Goal: Task Accomplishment & Management: Use online tool/utility

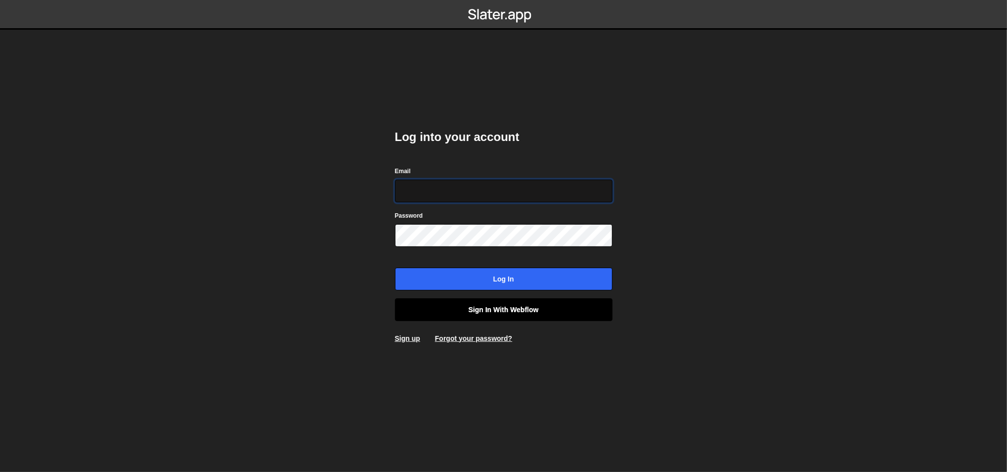
type input "[PERSON_NAME][EMAIL_ADDRESS][DOMAIN_NAME]"
click at [464, 311] on link "Sign in with Webflow" at bounding box center [504, 309] width 218 height 23
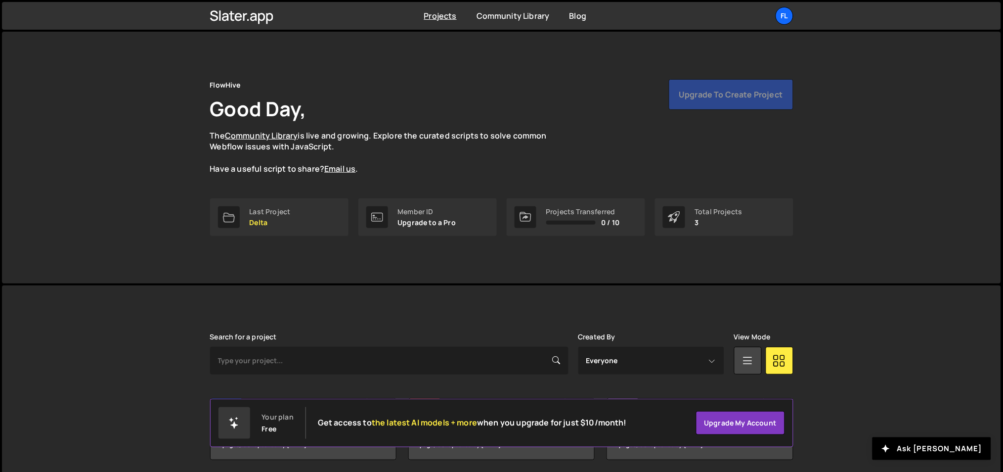
scroll to position [37, 0]
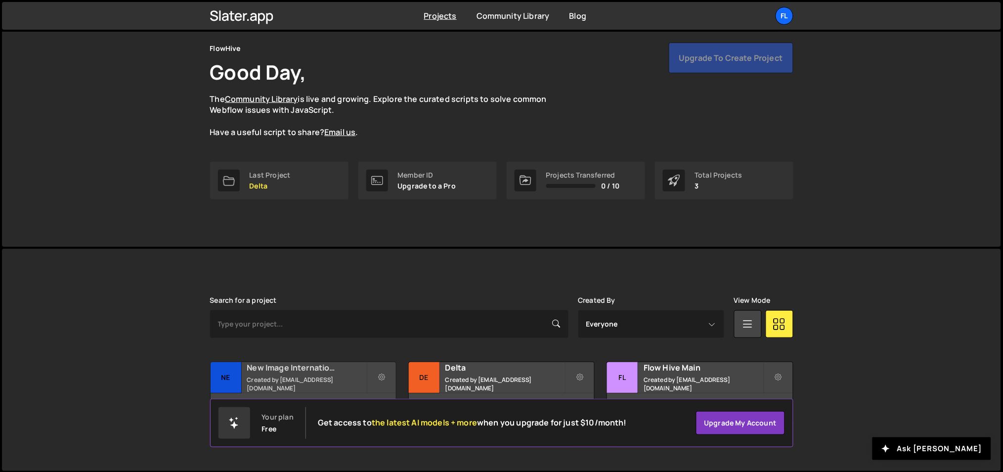
click at [310, 373] on h2 "New Image International" at bounding box center [306, 367] width 119 height 11
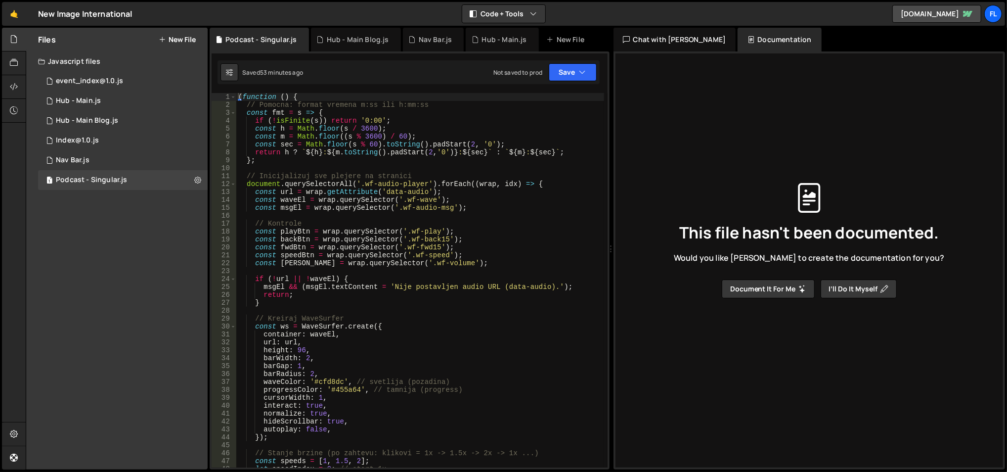
click at [341, 175] on div "( function ( ) { // Pomocna: format vremena m:ss ili h:mm:ss const fmt = s => {…" at bounding box center [420, 288] width 368 height 391
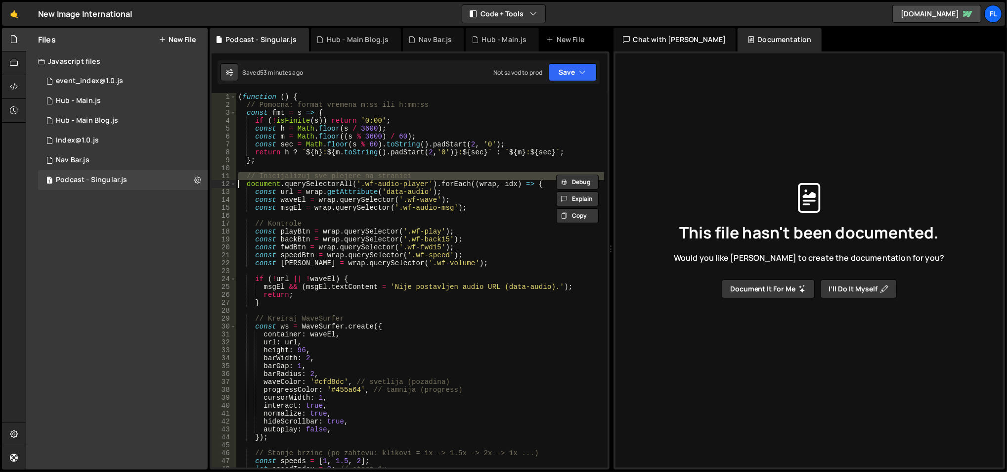
click at [341, 175] on div "( function ( ) { // Pomocna: format vremena m:ss ili h:mm:ss const fmt = s => {…" at bounding box center [420, 288] width 368 height 391
click at [352, 182] on div "( function ( ) { // Pomocna: format vremena m:ss ili h:mm:ss const fmt = s => {…" at bounding box center [420, 288] width 368 height 391
click at [333, 182] on div "( function ( ) { // Pomocna: format vremena m:ss ili h:mm:ss const fmt = s => {…" at bounding box center [420, 288] width 368 height 391
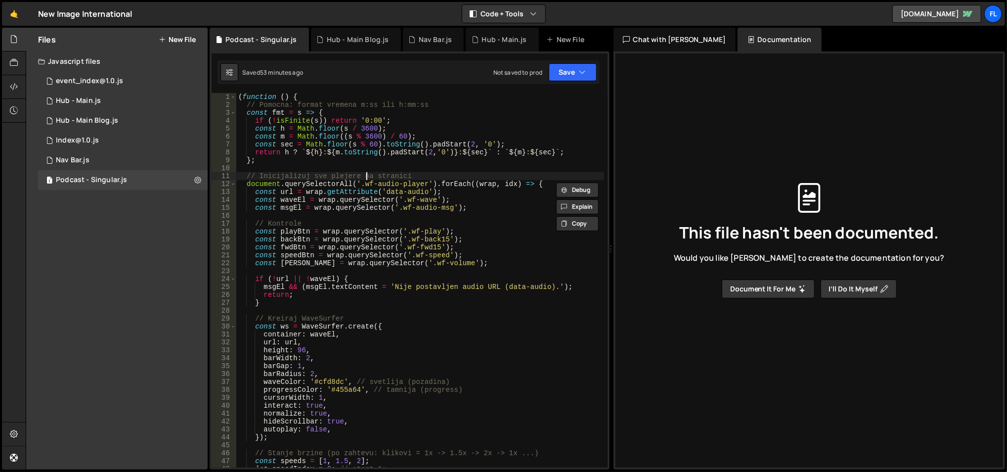
click at [365, 172] on div "( function ( ) { // Pomocna: format vremena m:ss ili h:mm:ss const fmt = s => {…" at bounding box center [420, 288] width 368 height 391
click at [329, 229] on div "( function ( ) { // Pomocna: format vremena m:ss ili h:mm:ss const fmt = s => {…" at bounding box center [420, 288] width 368 height 391
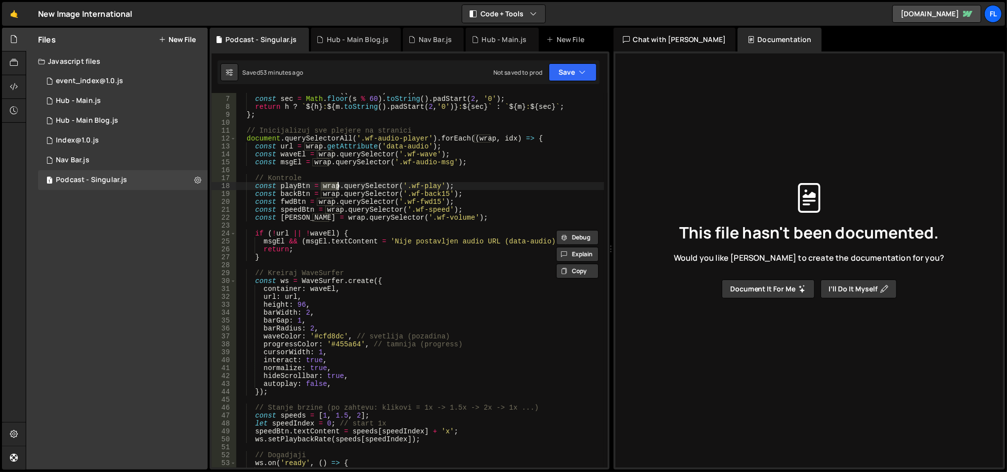
scroll to position [45, 0]
drag, startPoint x: 360, startPoint y: 138, endPoint x: 423, endPoint y: 138, distance: 62.8
click at [423, 138] on div "const m = Math . floor (( s % 3600 ) / 60 ) ; const sec = Math . floor ( s % 60…" at bounding box center [420, 282] width 368 height 391
drag, startPoint x: 401, startPoint y: 156, endPoint x: 434, endPoint y: 154, distance: 32.7
click at [434, 154] on div "const m = Math . floor (( s % 3600 ) / 60 ) ; const sec = Math . floor ( s % 60…" at bounding box center [420, 282] width 368 height 391
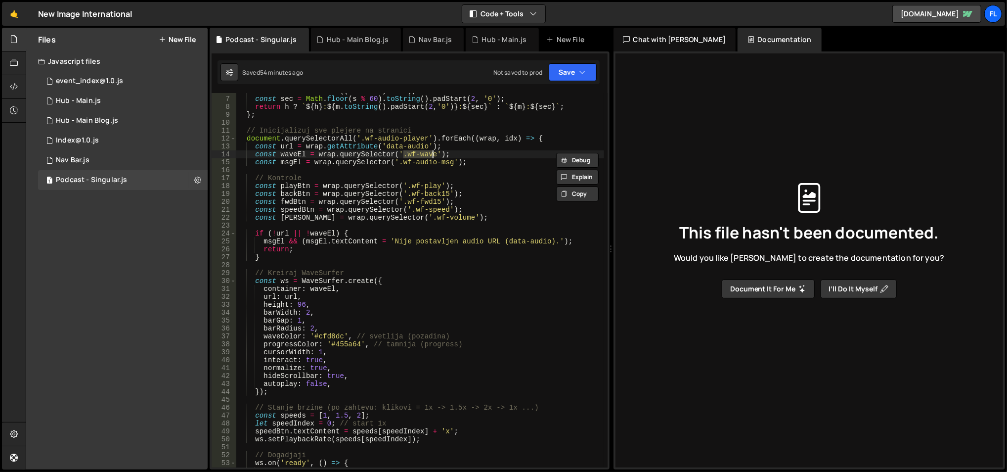
click at [291, 161] on div "const m = Math . floor (( s % 3600 ) / 60 ) ; const sec = Math . floor ( s % 60…" at bounding box center [420, 282] width 368 height 391
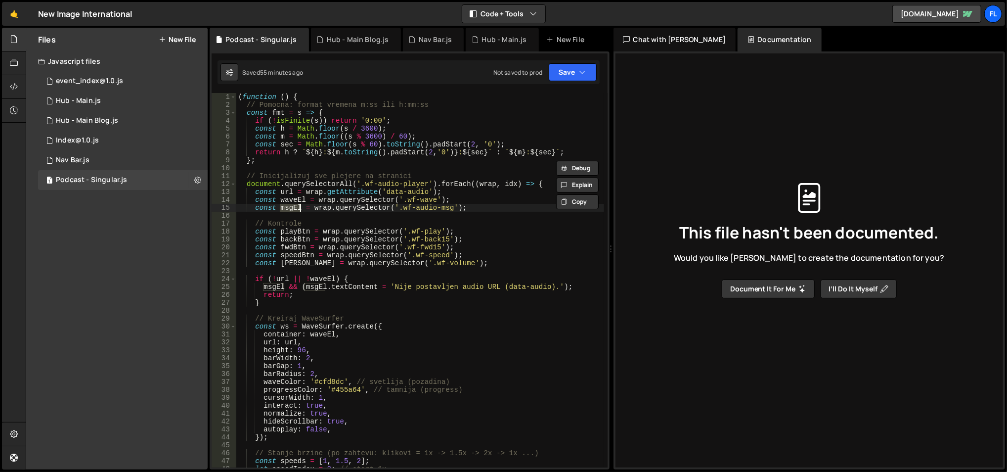
scroll to position [0, 0]
click at [282, 281] on div "( function ( ) { // Pomocna: format vremena m:ss ili h:mm:ss const fmt = s => {…" at bounding box center [420, 288] width 368 height 391
click at [314, 281] on div "( function ( ) { // Pomocna: format vremena m:ss ili h:mm:ss const fmt = s => {…" at bounding box center [420, 288] width 368 height 391
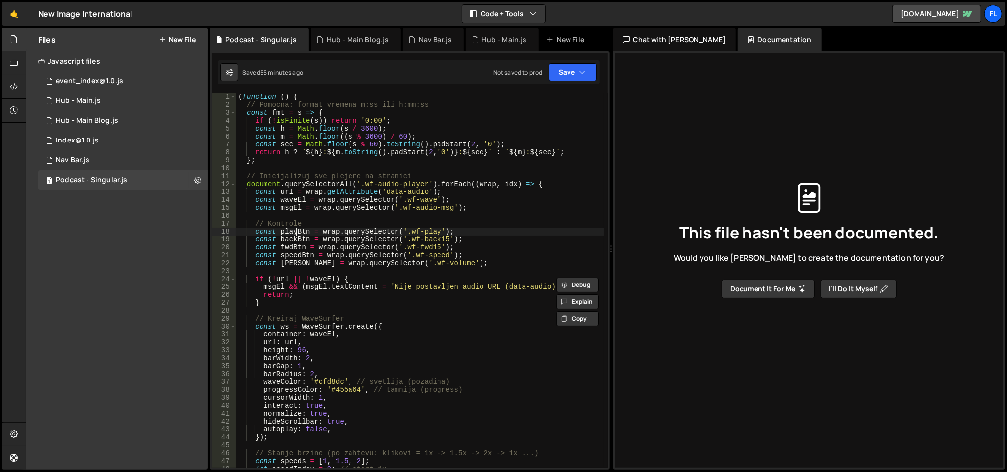
click at [296, 233] on div "( function ( ) { // Pomocna: format vremena m:ss ili h:mm:ss const fmt = s => {…" at bounding box center [420, 288] width 368 height 391
click at [328, 278] on div "( function ( ) { // Pomocna: format vremena m:ss ili h:mm:ss const fmt = s => {…" at bounding box center [420, 288] width 368 height 391
click at [326, 278] on div "( function ( ) { // Pomocna: format vremena m:ss ili h:mm:ss const fmt = s => {…" at bounding box center [420, 280] width 368 height 374
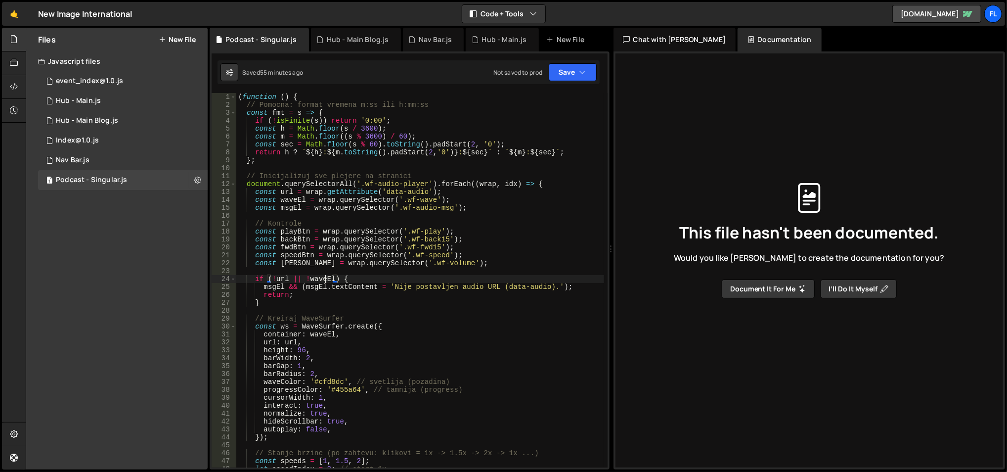
click at [326, 278] on div "( function ( ) { // Pomocna: format vremena m:ss ili h:mm:ss const fmt = s => {…" at bounding box center [420, 288] width 368 height 391
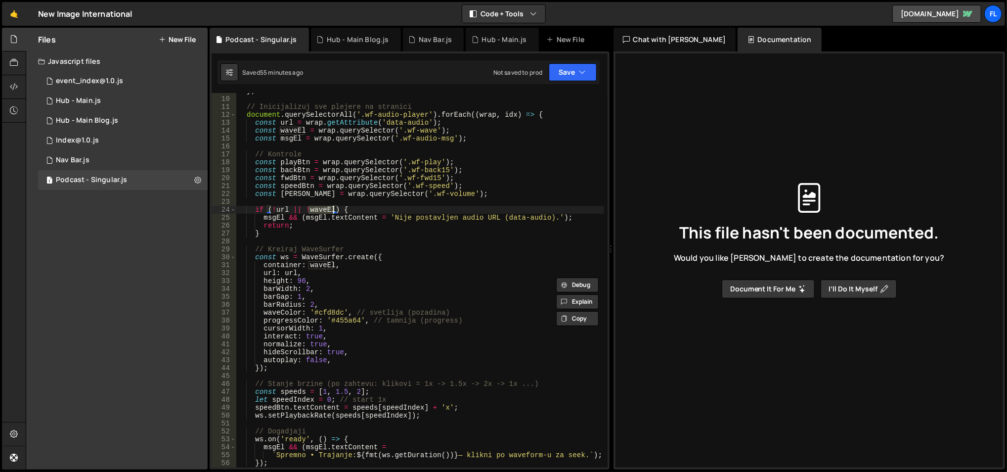
scroll to position [69, 0]
click at [284, 275] on div "} ; // Inicijalizuj sve plejere na stranici document . querySelectorAll ( '.wf-…" at bounding box center [420, 282] width 368 height 391
click at [285, 275] on div "} ; // Inicijalizuj sve plejere na stranici document . querySelectorAll ( '.wf-…" at bounding box center [420, 282] width 368 height 391
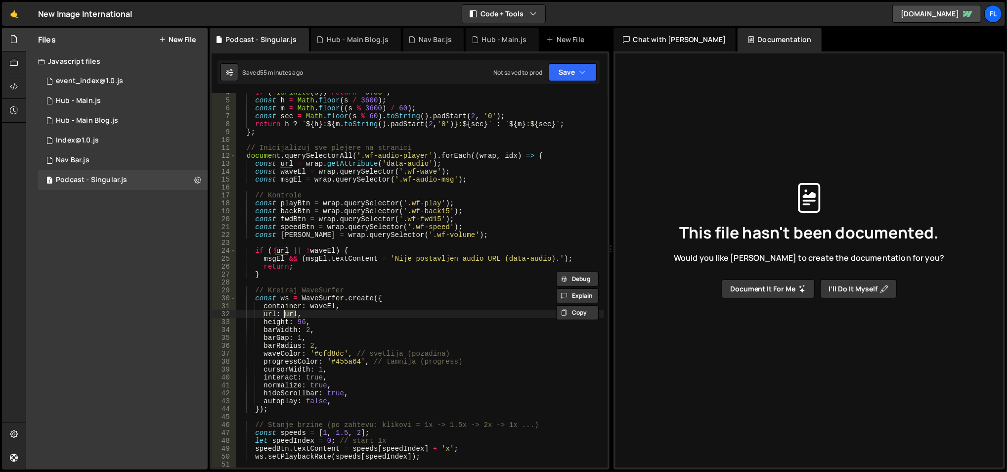
scroll to position [28, 0]
drag, startPoint x: 384, startPoint y: 163, endPoint x: 423, endPoint y: 164, distance: 38.6
click at [423, 164] on div "if ( ! isFinite ( s )) return '0:00' ; const h = Math . floor ( s / 3600 ) ; co…" at bounding box center [420, 284] width 368 height 391
click at [386, 164] on div "if ( ! isFinite ( s )) return '0:00' ; const h = Math . floor ( s / 3600 ) ; co…" at bounding box center [420, 280] width 368 height 374
drag, startPoint x: 383, startPoint y: 164, endPoint x: 420, endPoint y: 163, distance: 37.1
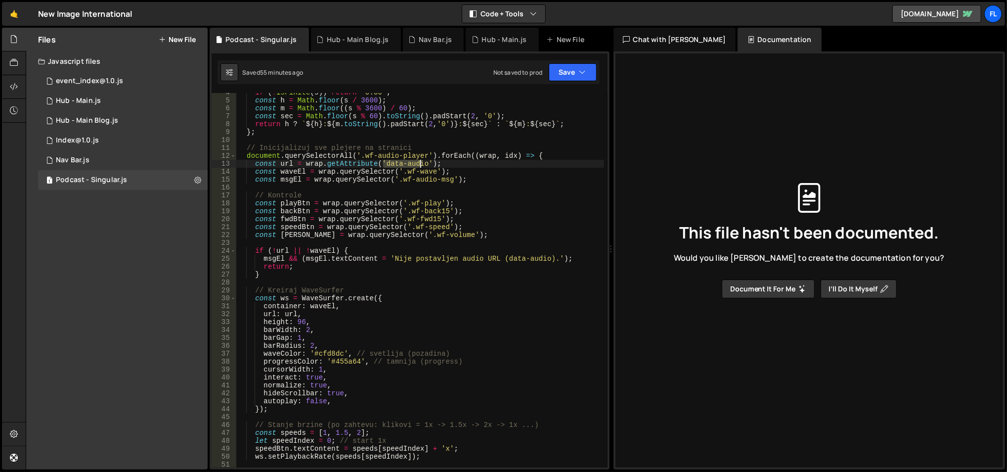
click at [420, 163] on div "if ( ! isFinite ( s )) return '0:00' ; const h = Math . floor ( s / 3600 ) ; co…" at bounding box center [420, 284] width 368 height 391
drag, startPoint x: 423, startPoint y: 163, endPoint x: 384, endPoint y: 161, distance: 39.1
click at [384, 161] on div "if ( ! isFinite ( s )) return '0:00' ; const h = Math . floor ( s / 3600 ) ; co…" at bounding box center [420, 284] width 368 height 391
click at [309, 163] on div "if ( ! isFinite ( s )) return '0:00' ; const h = Math . floor ( s / 3600 ) ; co…" at bounding box center [420, 284] width 368 height 391
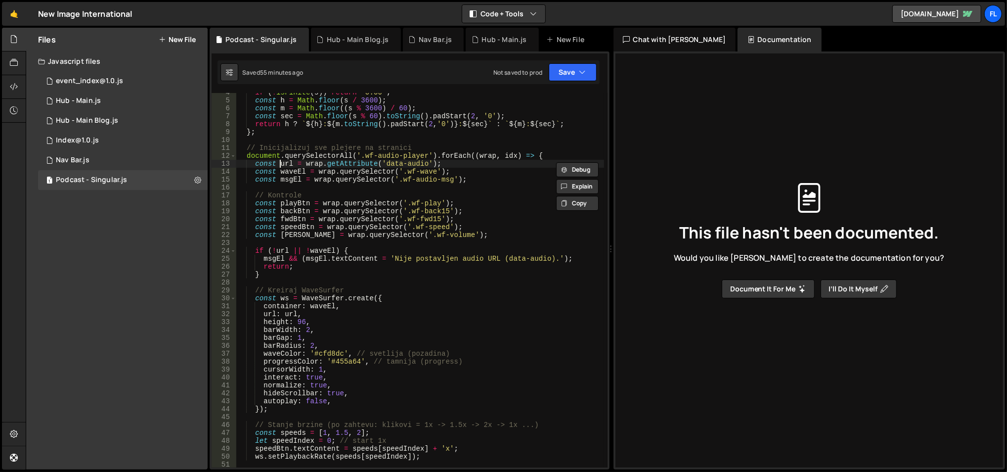
click at [281, 163] on div "if ( ! isFinite ( s )) return '0:00' ; const h = Math . floor ( s / 3600 ) ; co…" at bounding box center [420, 284] width 368 height 391
click at [305, 165] on div "if ( ! isFinite ( s )) return '0:00' ; const h = Math . floor ( s / 3600 ) ; co…" at bounding box center [420, 284] width 368 height 391
click at [305, 165] on div "if ( ! isFinite ( s )) return '0:00' ; const h = Math . floor ( s / 3600 ) ; co…" at bounding box center [420, 280] width 368 height 374
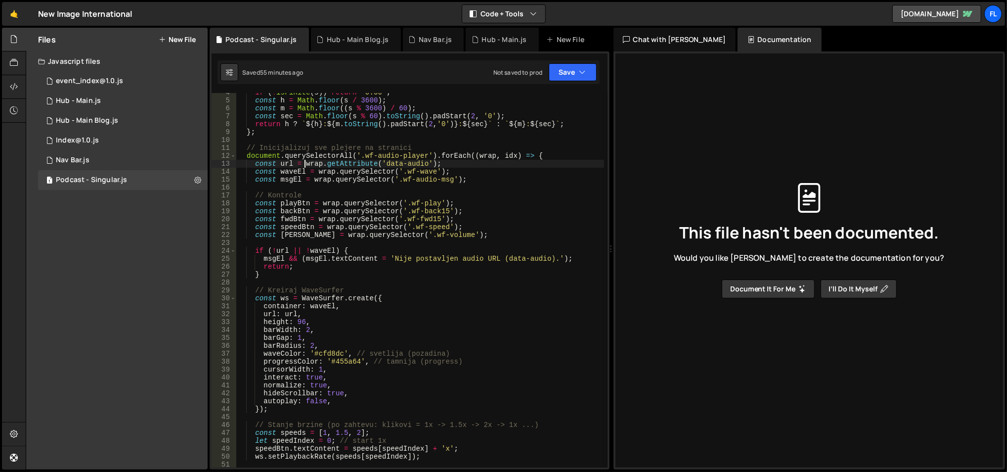
click at [305, 165] on div "if ( ! isFinite ( s )) return '0:00' ; const h = Math . floor ( s / 3600 ) ; co…" at bounding box center [420, 284] width 368 height 391
click at [305, 165] on div "if ( ! isFinite ( s )) return '0:00' ; const h = Math . floor ( s / 3600 ) ; co…" at bounding box center [420, 280] width 368 height 374
click at [305, 165] on div "if ( ! isFinite ( s )) return '0:00' ; const h = Math . floor ( s / 3600 ) ; co…" at bounding box center [420, 284] width 368 height 391
click at [305, 165] on div "if ( ! isFinite ( s )) return '0:00' ; const h = Math . floor ( s / 3600 ) ; co…" at bounding box center [420, 280] width 368 height 374
click at [305, 165] on div "if ( ! isFinite ( s )) return '0:00' ; const h = Math . floor ( s / 3600 ) ; co…" at bounding box center [420, 284] width 368 height 391
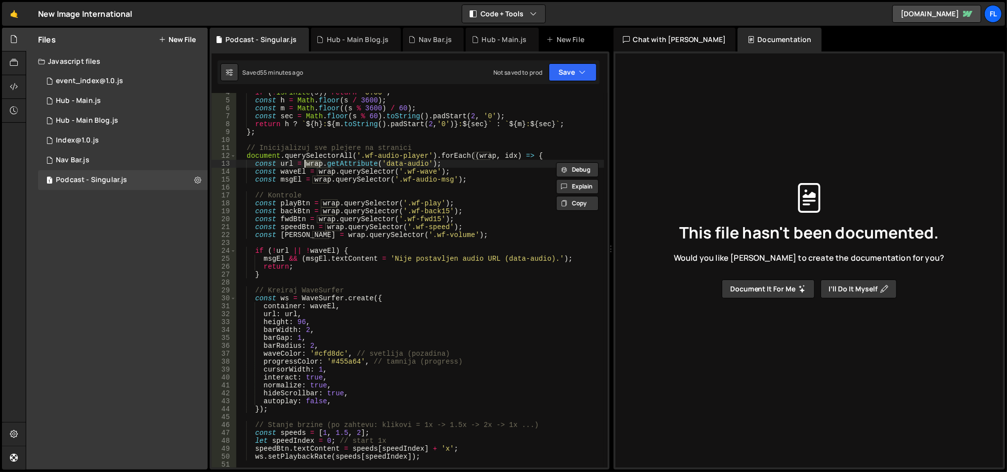
click at [305, 165] on div "if ( ! isFinite ( s )) return '0:00' ; const h = Math . floor ( s / 3600 ) ; co…" at bounding box center [420, 280] width 368 height 374
click at [293, 178] on div "if ( ! isFinite ( s )) return '0:00' ; const h = Math . floor ( s / 3600 ) ; co…" at bounding box center [420, 284] width 368 height 391
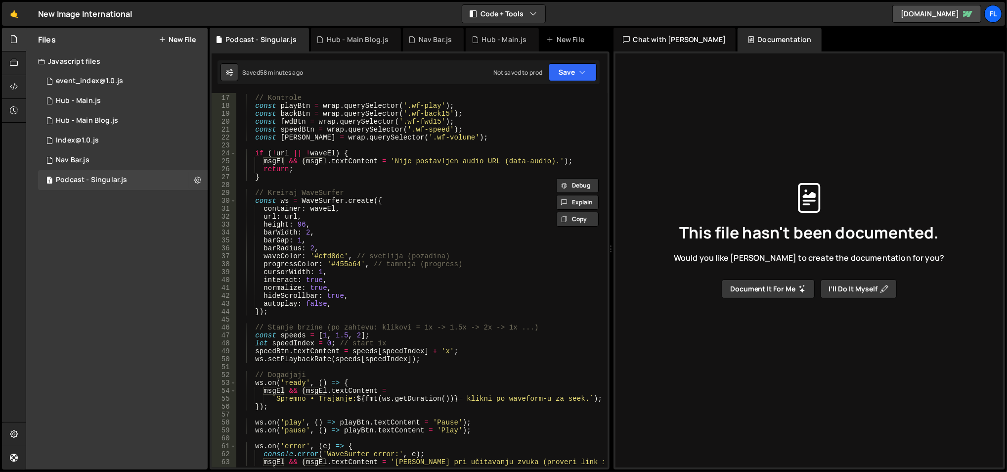
scroll to position [72, 0]
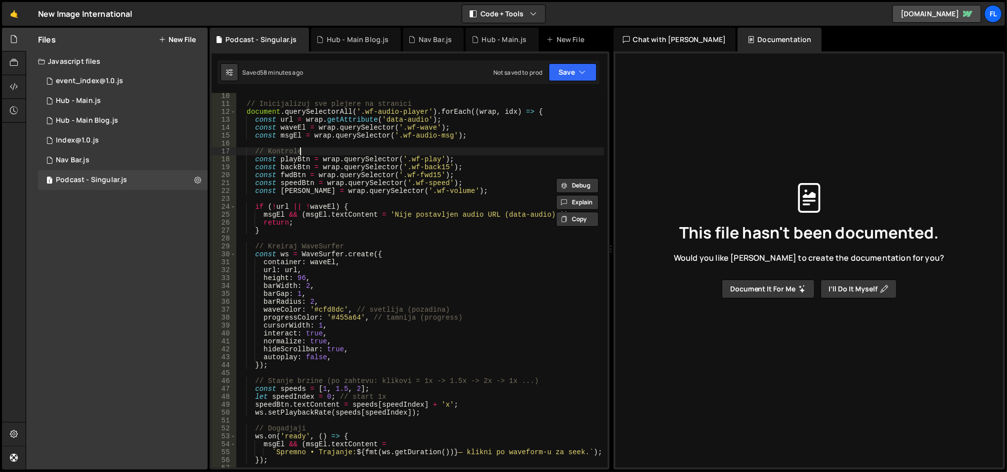
click at [302, 154] on div "// Inicijalizuj sve plejere na stranici document . querySelectorAll ( '.wf-audi…" at bounding box center [420, 287] width 368 height 391
drag, startPoint x: 421, startPoint y: 157, endPoint x: 437, endPoint y: 157, distance: 15.8
click at [437, 157] on div "// Inicijalizuj sve plejere na stranici document . querySelectorAll ( '.wf-audi…" at bounding box center [420, 287] width 368 height 391
drag, startPoint x: 406, startPoint y: 168, endPoint x: 445, endPoint y: 168, distance: 39.6
click at [445, 168] on div "// Inicijalizuj sve plejere na stranici document . querySelectorAll ( '.wf-audi…" at bounding box center [420, 287] width 368 height 391
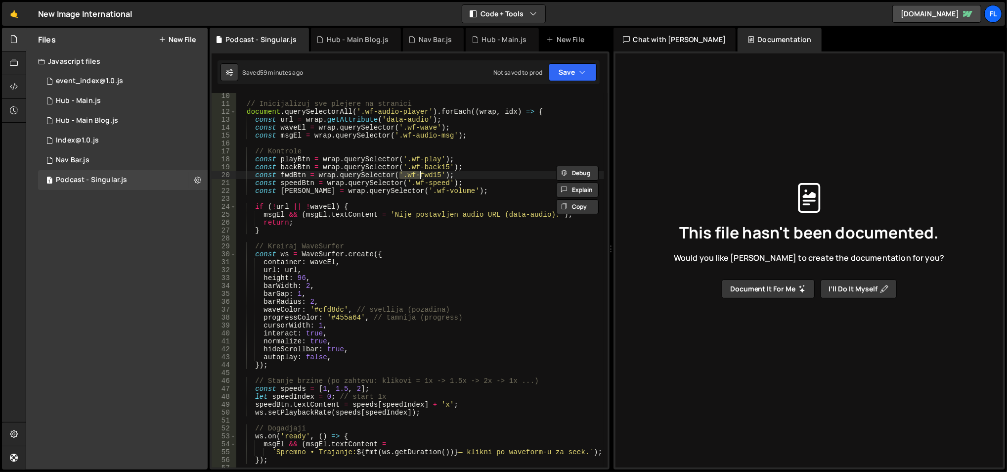
drag, startPoint x: 401, startPoint y: 173, endPoint x: 424, endPoint y: 177, distance: 23.0
click at [424, 177] on div "// Inicijalizuj sve plejere na stranici document . querySelectorAll ( '.wf-audi…" at bounding box center [420, 287] width 368 height 391
drag, startPoint x: 424, startPoint y: 177, endPoint x: 418, endPoint y: 176, distance: 6.0
click at [423, 176] on div "// Inicijalizuj sve plejere na stranici document . querySelectorAll ( '.wf-audi…" at bounding box center [420, 280] width 368 height 374
drag, startPoint x: 404, startPoint y: 175, endPoint x: 436, endPoint y: 172, distance: 31.8
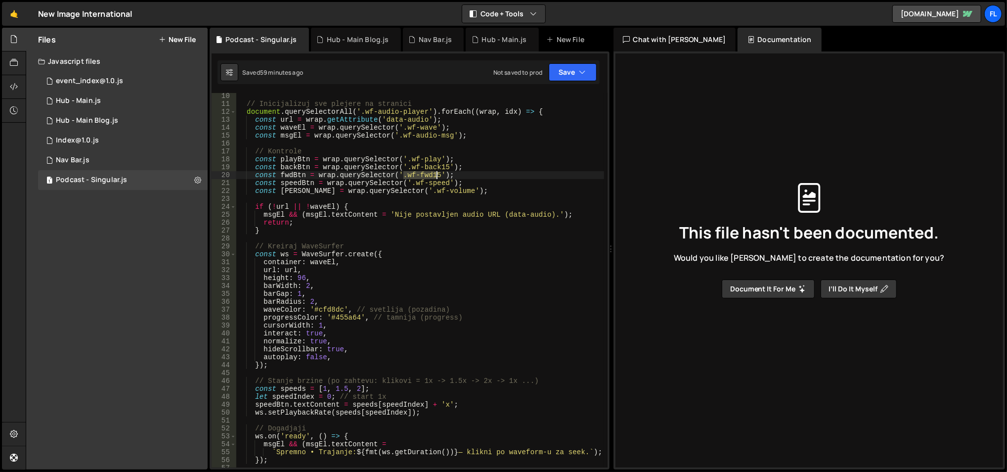
click at [436, 172] on div "// Inicijalizuj sve plejere na stranici document . querySelectorAll ( '.wf-audi…" at bounding box center [420, 287] width 368 height 391
drag, startPoint x: 410, startPoint y: 185, endPoint x: 445, endPoint y: 180, distance: 34.9
click at [445, 180] on div "// Inicijalizuj sve plejere na stranici document . querySelectorAll ( '.wf-audi…" at bounding box center [420, 287] width 368 height 391
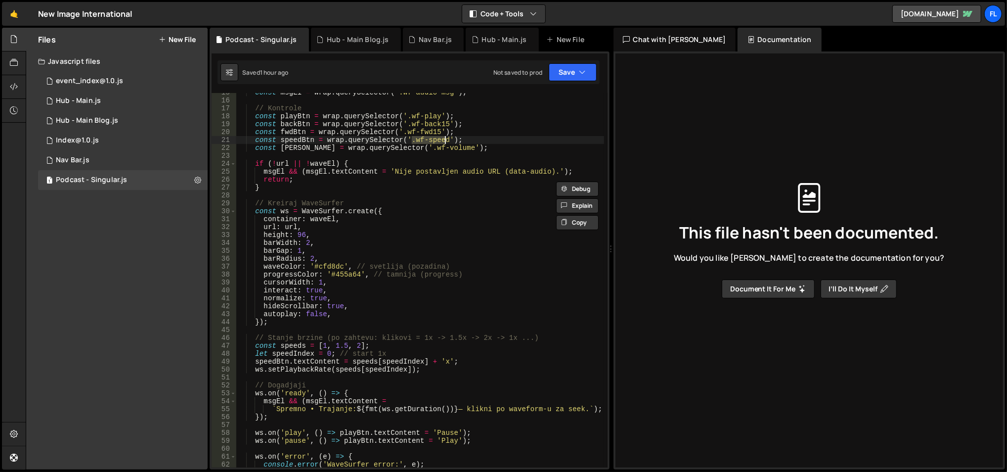
scroll to position [191, 0]
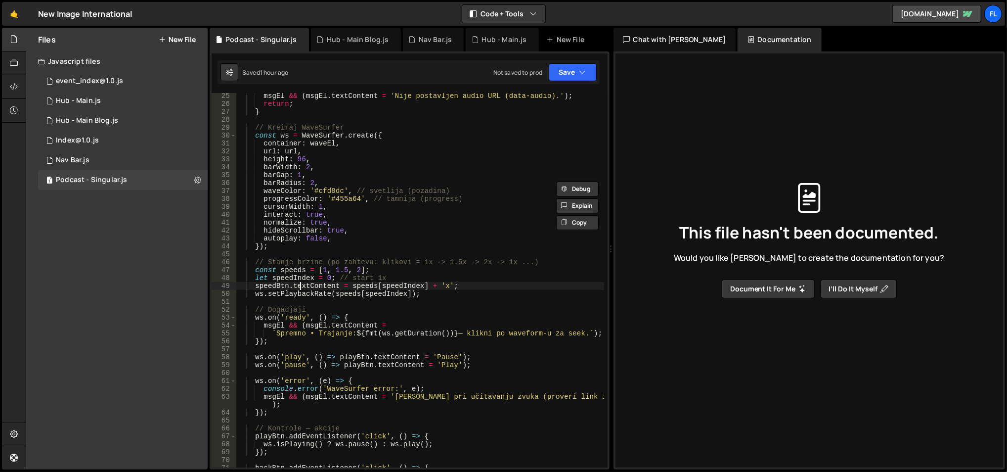
click at [298, 289] on div "msgEl && ( msgEl . textContent = 'Nije postavljen audio URL (data-audio).' ) ; …" at bounding box center [420, 287] width 368 height 391
type textarea "speedBtn.textContent = speeds[speedIndex] + 'x';"
click at [298, 289] on div "msgEl && ( msgEl . textContent = 'Nije postavljen audio URL (data-audio).' ) ; …" at bounding box center [420, 287] width 368 height 391
click at [277, 288] on div "msgEl && ( msgEl . textContent = 'Nije postavljen audio URL (data-audio).' ) ; …" at bounding box center [420, 287] width 368 height 391
click at [278, 288] on div "msgEl && ( msgEl . textContent = 'Nije postavljen audio URL (data-audio).' ) ; …" at bounding box center [420, 287] width 368 height 391
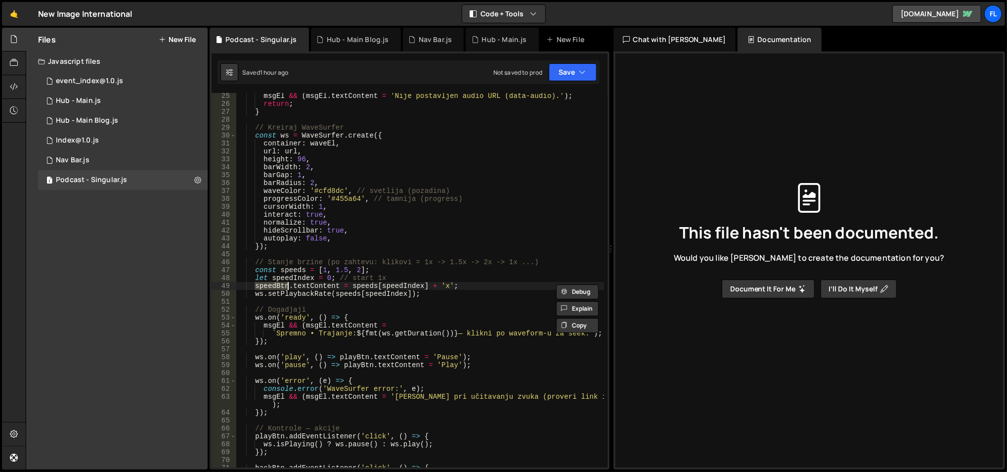
click at [317, 282] on div "msgEl && ( msgEl . textContent = 'Nije postavljen audio URL (data-audio).' ) ; …" at bounding box center [420, 287] width 368 height 391
click at [274, 287] on div "msgEl && ( msgEl . textContent = 'Nije postavljen audio URL (data-audio).' ) ; …" at bounding box center [420, 287] width 368 height 391
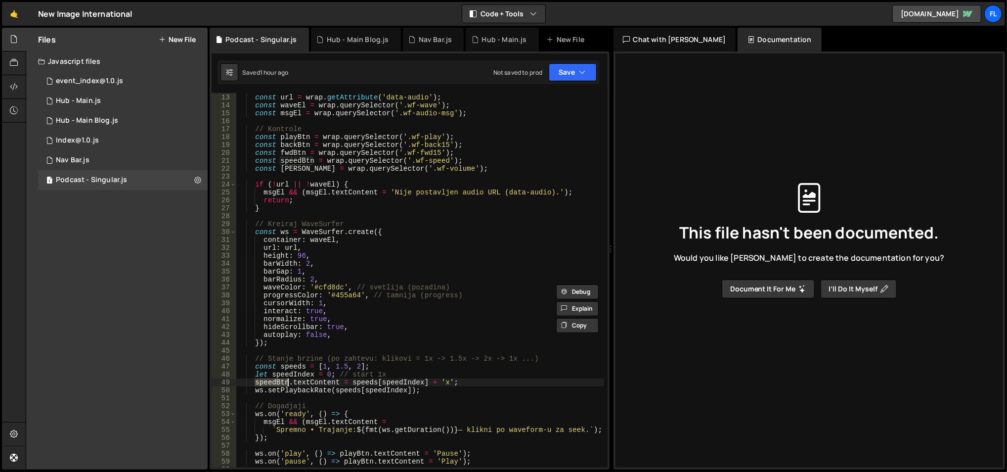
scroll to position [42, 0]
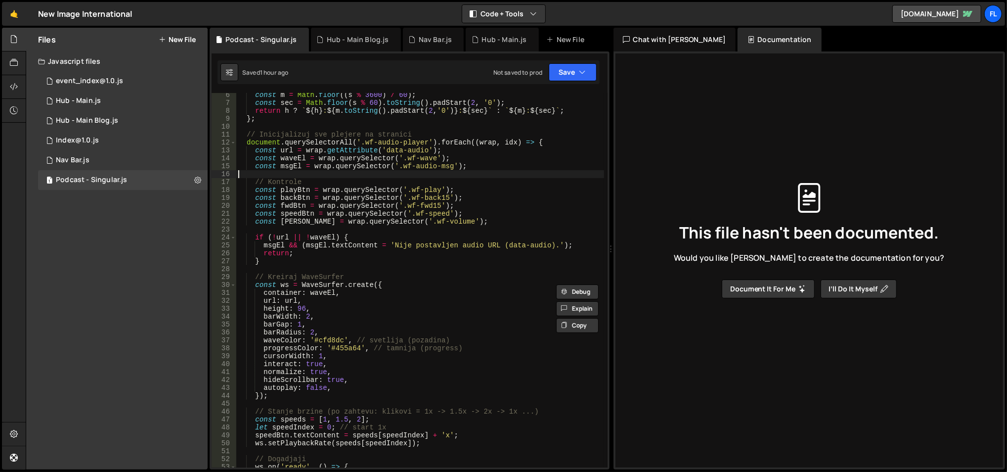
click at [356, 171] on div "const m = Math . floor (( s % 3600 ) / 60 ) ; const sec = Math . floor ( s % 60…" at bounding box center [420, 286] width 368 height 391
drag, startPoint x: 410, startPoint y: 213, endPoint x: 445, endPoint y: 212, distance: 34.6
click at [445, 212] on div "const m = Math . floor (( s % 3600 ) / 60 ) ; const sec = Math . floor ( s % 60…" at bounding box center [420, 286] width 368 height 391
click at [351, 218] on div "const m = Math . floor (( s % 3600 ) / 60 ) ; const sec = Math . floor ( s % 60…" at bounding box center [420, 286] width 368 height 391
click at [286, 222] on div "const m = Math . floor (( s % 3600 ) / 60 ) ; const sec = Math . floor ( s % 60…" at bounding box center [420, 286] width 368 height 391
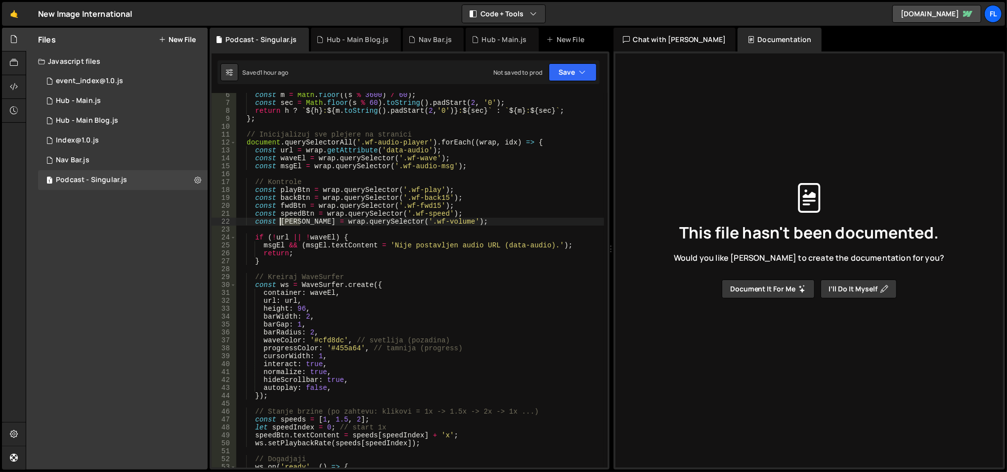
click at [286, 222] on div "const m = Math . floor (( s % 3600 ) / 60 ) ; const sec = Math . floor ( s % 60…" at bounding box center [420, 286] width 368 height 391
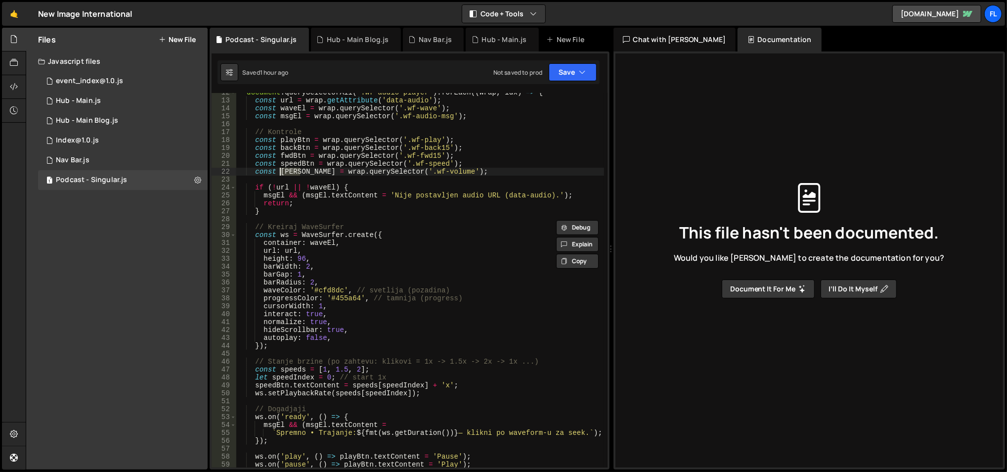
scroll to position [0, 0]
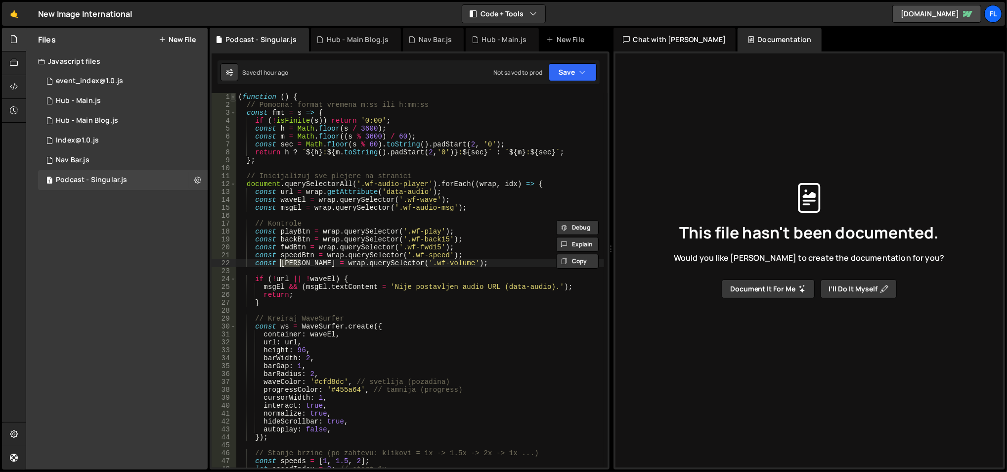
click at [232, 97] on span at bounding box center [232, 97] width 5 height 8
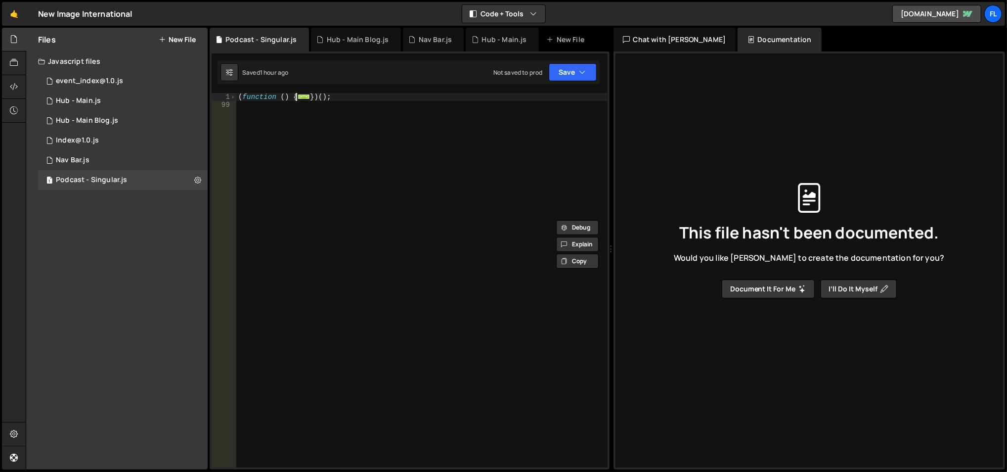
click at [272, 96] on div "( function ( ) { ... }) ( ) ;" at bounding box center [422, 288] width 372 height 391
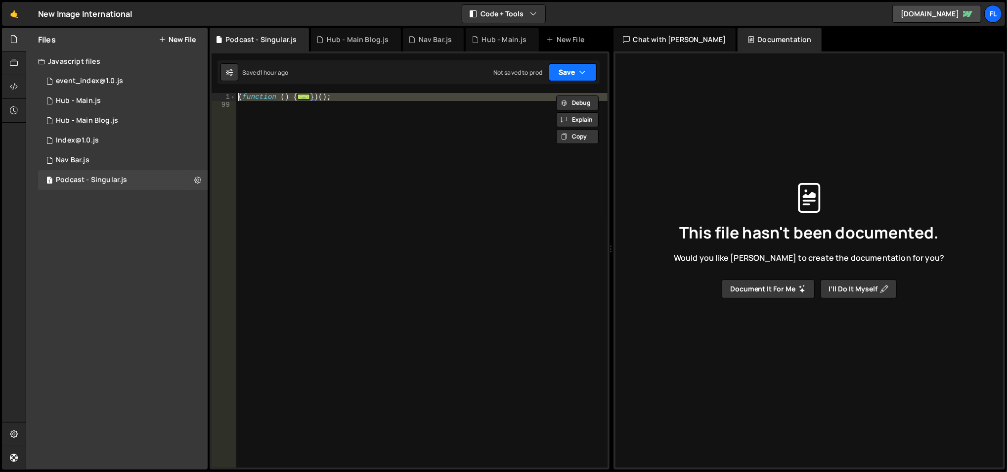
click at [558, 66] on button "Save" at bounding box center [573, 72] width 48 height 18
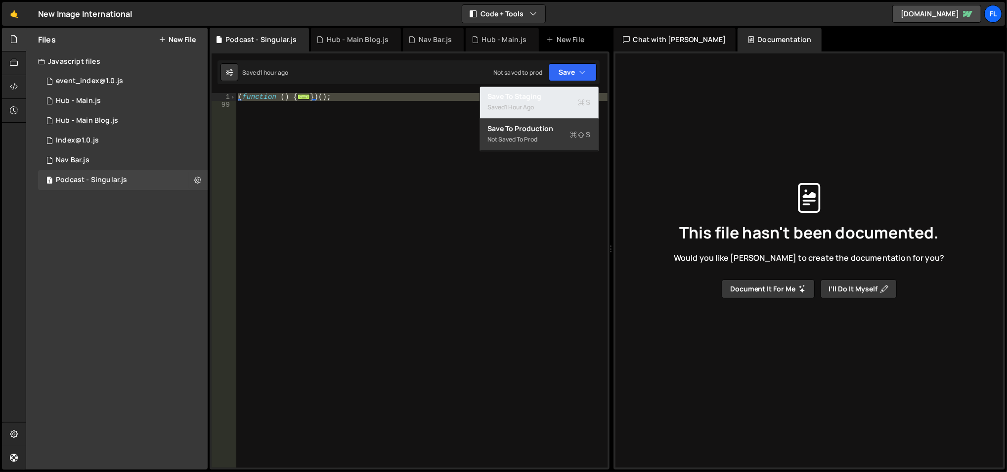
click at [557, 95] on div "Save to Staging S" at bounding box center [539, 96] width 103 height 10
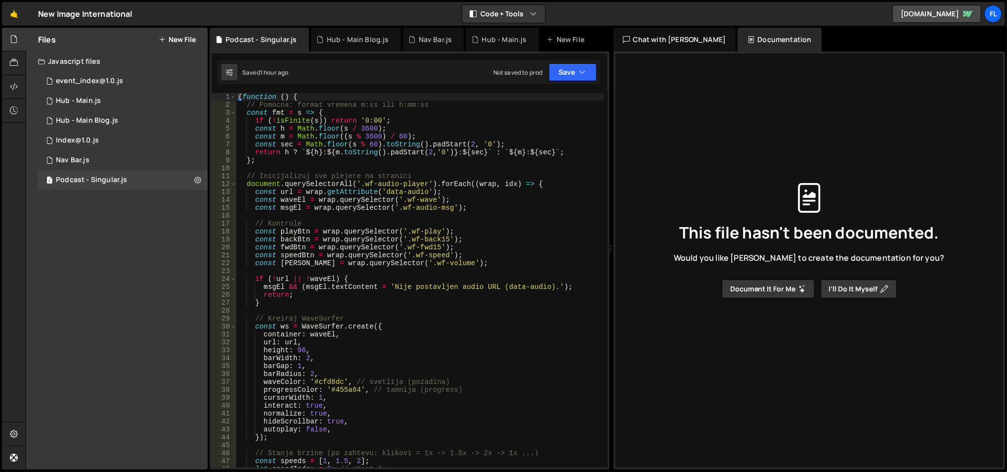
click at [400, 198] on div "( function ( ) { // Pomocna: format vremena m:ss ili h:mm:ss const fmt = s => {…" at bounding box center [420, 288] width 368 height 391
click at [402, 199] on div "( function ( ) { // Pomocna: format vremena m:ss ili h:mm:ss const fmt = s => {…" at bounding box center [420, 288] width 368 height 391
click at [399, 207] on div "( function ( ) { // Pomocna: format vremena m:ss ili h:mm:ss const fmt = s => {…" at bounding box center [420, 288] width 368 height 391
click at [406, 228] on div "( function ( ) { // Pomocna: format vremena m:ss ili h:mm:ss const fmt = s => {…" at bounding box center [420, 288] width 368 height 391
click at [407, 239] on div "( function ( ) { // Pomocna: format vremena m:ss ili h:mm:ss const fmt = s => {…" at bounding box center [420, 288] width 368 height 391
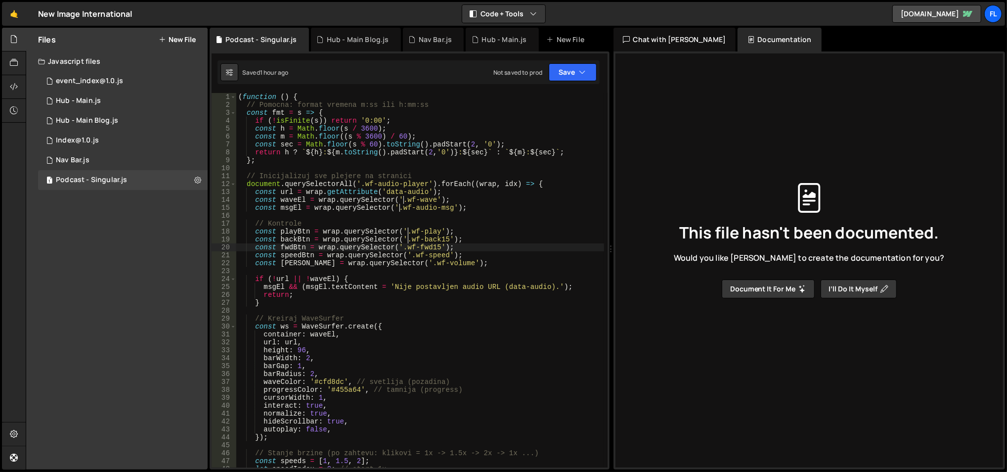
click at [402, 246] on div "( function ( ) { // Pomocna: format vremena m:ss ili h:mm:ss const fmt = s => {…" at bounding box center [420, 288] width 368 height 391
click at [409, 254] on div "( function ( ) { // Pomocna: format vremena m:ss ili h:mm:ss const fmt = s => {…" at bounding box center [420, 288] width 368 height 391
click at [398, 264] on div "( function ( ) { // Pomocna: format vremena m:ss ili h:mm:ss const fmt = s => {…" at bounding box center [420, 288] width 368 height 391
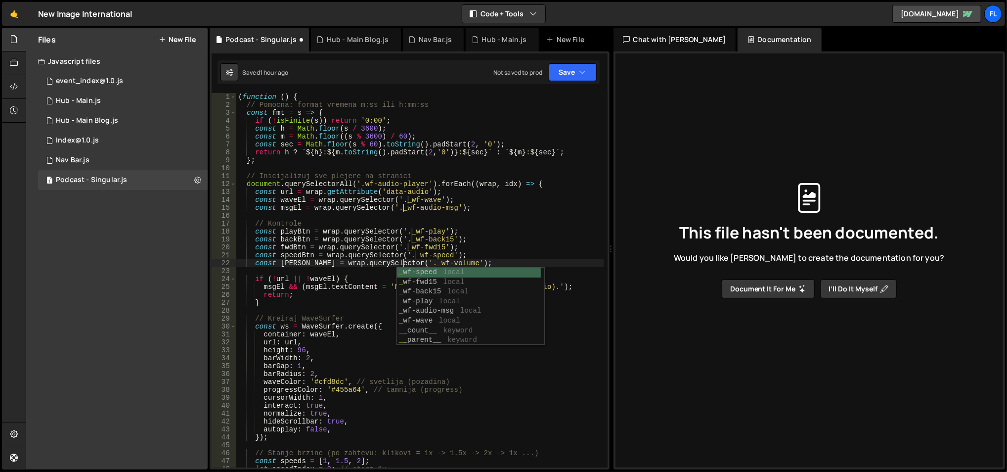
click at [360, 184] on div "( function ( ) { // Pomocna: format vremena m:ss ili h:mm:ss const fmt = s => {…" at bounding box center [420, 288] width 368 height 391
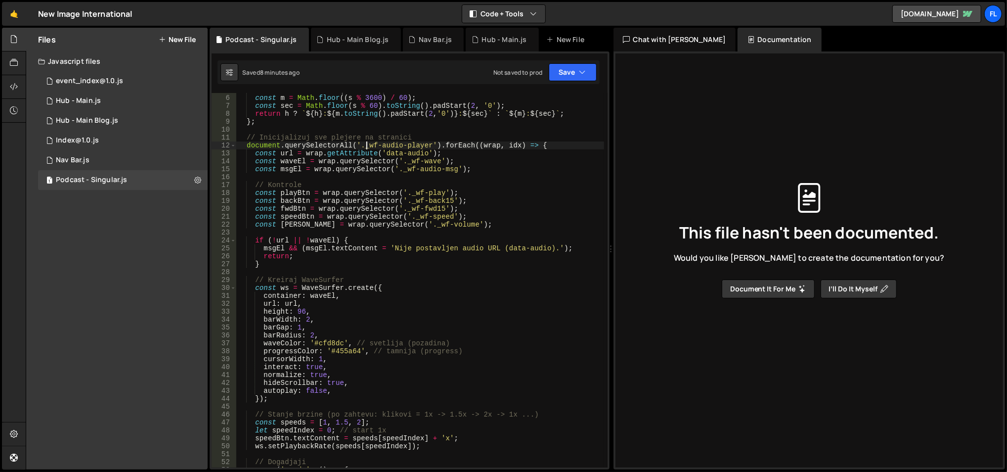
scroll to position [38, 0]
click at [298, 306] on div "const h = Math . floor ( s / 3600 ) ; const m = Math . floor (( s % 3600 ) / 60…" at bounding box center [420, 281] width 368 height 391
click at [298, 307] on div "const h = Math . floor ( s / 3600 ) ; const m = Math . floor (( s % 3600 ) / 60…" at bounding box center [420, 281] width 368 height 391
click at [299, 312] on div "const h = Math . floor ( s / 3600 ) ; const m = Math . floor (( s % 3600 ) / 60…" at bounding box center [420, 281] width 368 height 391
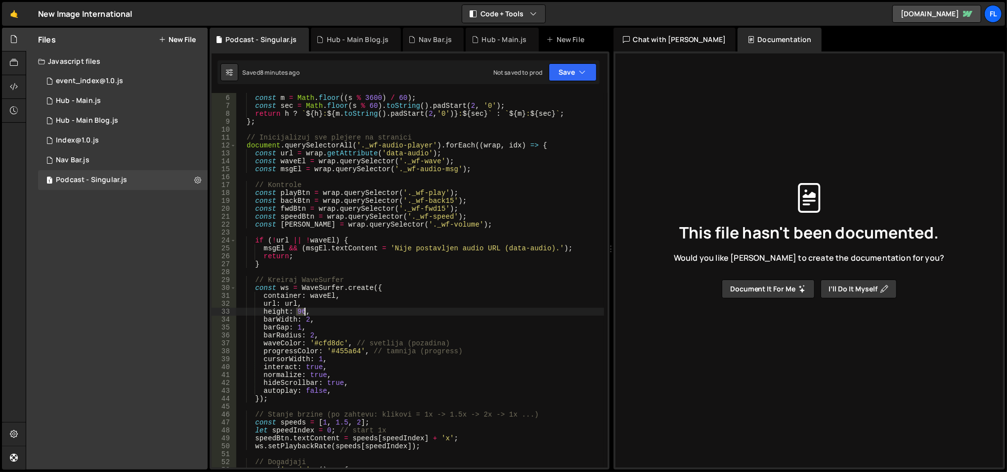
click at [299, 312] on div "const h = Math . floor ( s / 3600 ) ; const m = Math . floor (( s % 3600 ) / 60…" at bounding box center [420, 281] width 368 height 391
drag, startPoint x: 410, startPoint y: 190, endPoint x: 439, endPoint y: 193, distance: 28.8
click at [439, 193] on div "const h = Math . floor ( s / 3600 ) ; const m = Math . floor (( s % 3600 ) / 60…" at bounding box center [420, 281] width 368 height 391
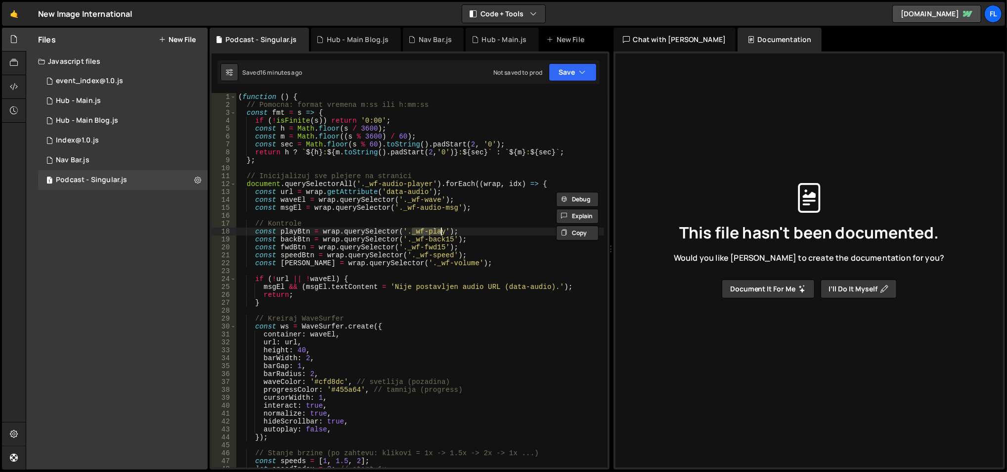
scroll to position [0, 0]
type textarea "})();"
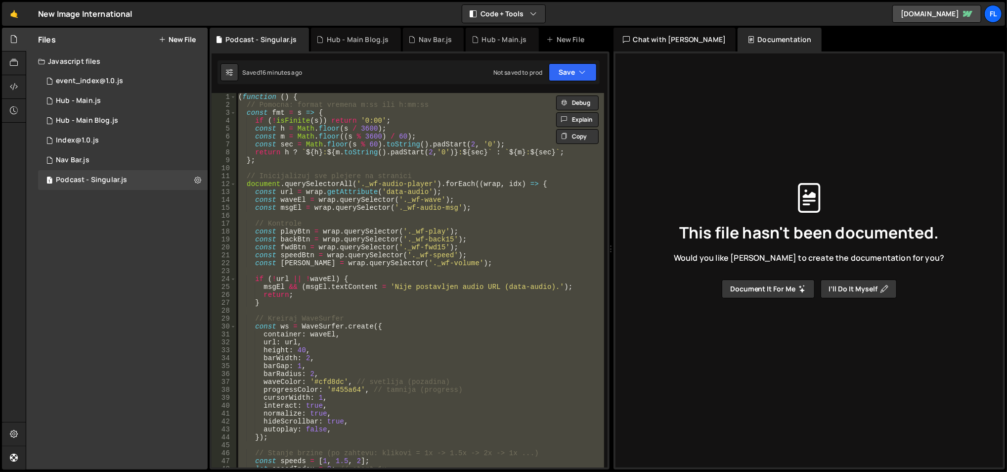
paste textarea
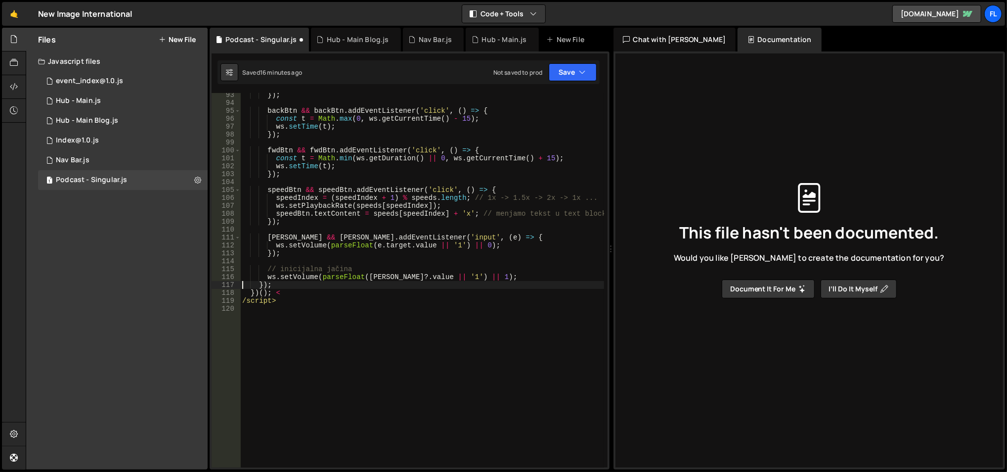
scroll to position [746, 0]
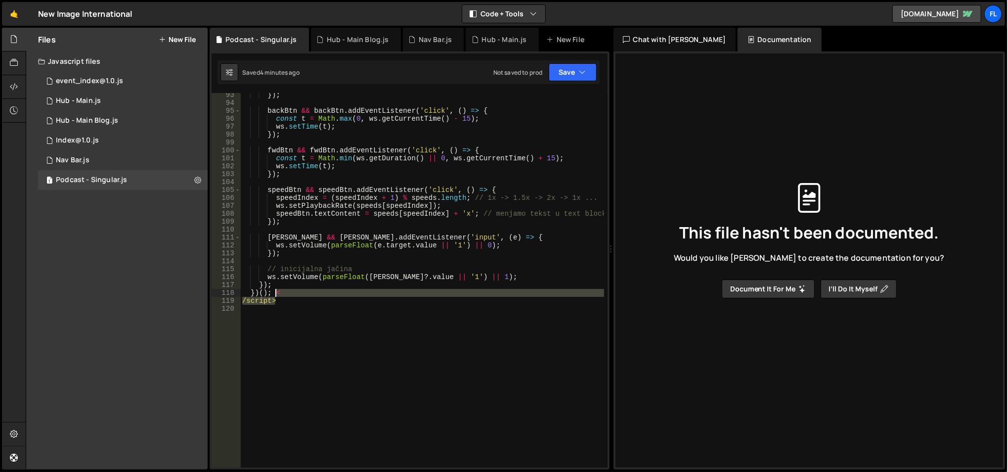
drag, startPoint x: 287, startPoint y: 301, endPoint x: 274, endPoint y: 293, distance: 15.8
click at [274, 293] on div "}) ; backBtn && backBtn . addEventListener ( 'click' , ( ) => { const t = Math …" at bounding box center [422, 286] width 364 height 391
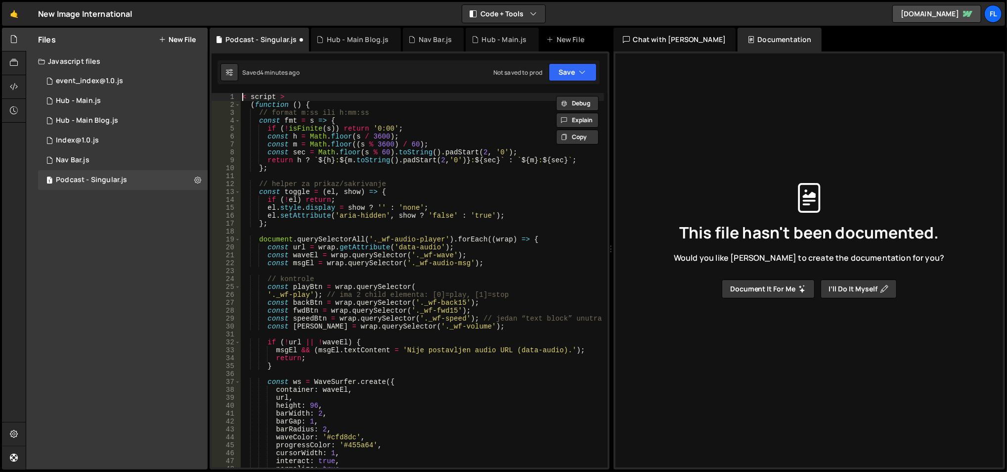
scroll to position [0, 0]
click at [266, 95] on div "< script > ( function ( ) { // format m:ss ili h:mm:ss const fmt = s => { if ( …" at bounding box center [422, 288] width 364 height 391
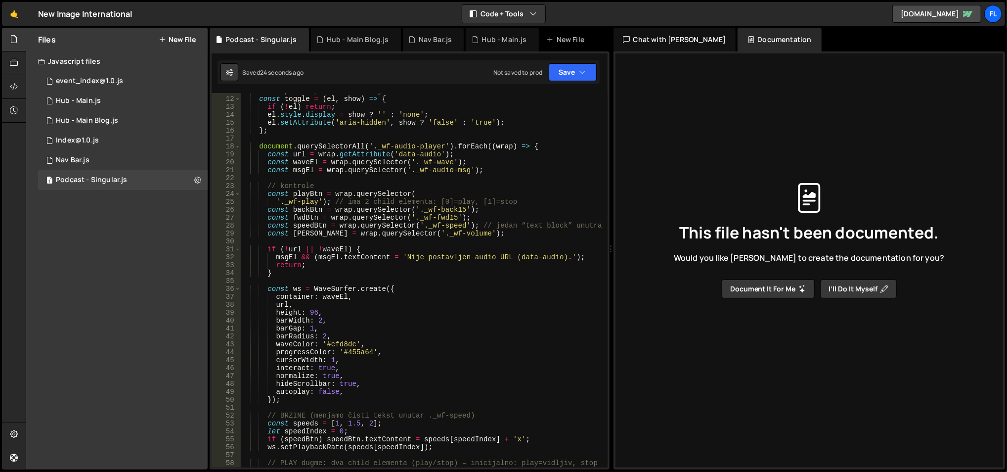
scroll to position [88, 0]
click at [308, 310] on div "const toggle = ( el , show ) => { if ( ! el ) return ; el . style . display = s…" at bounding box center [422, 287] width 364 height 391
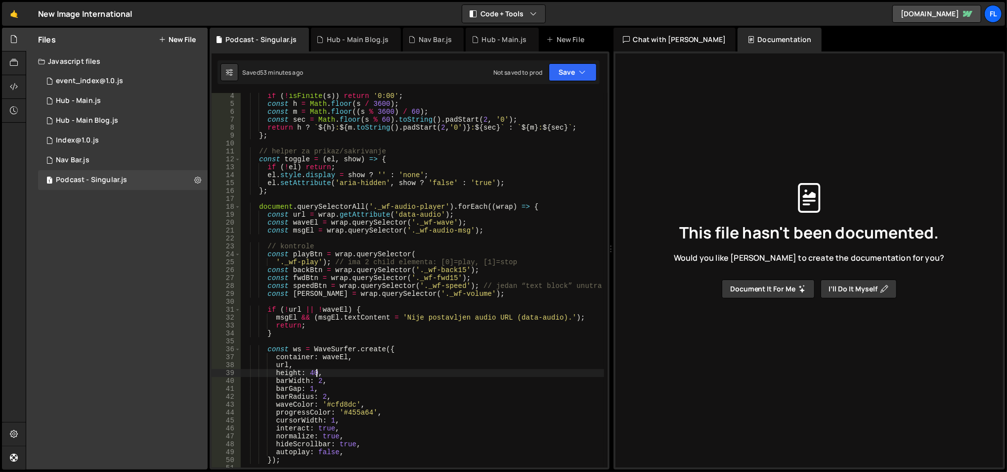
scroll to position [0, 0]
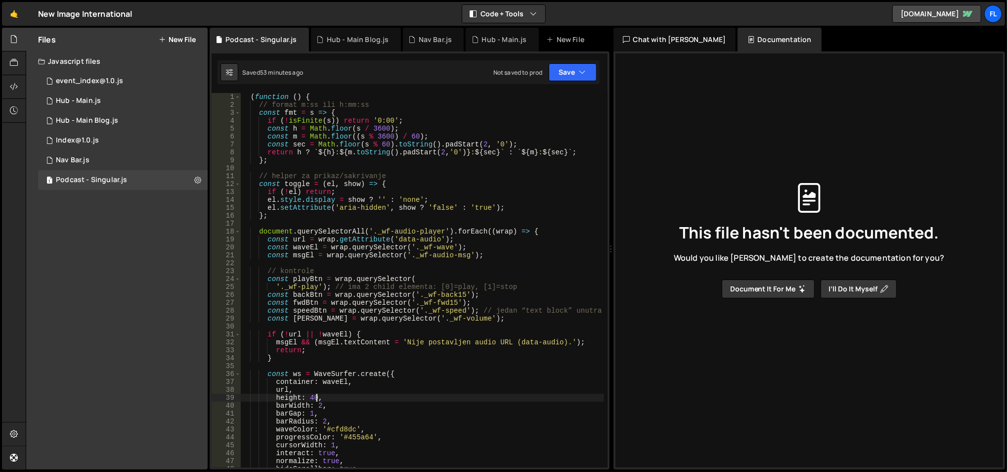
click at [434, 117] on div "( function ( ) { // format m:ss ili h:mm:ss const fmt = s => { if ( ! isFinite …" at bounding box center [422, 288] width 364 height 391
click at [421, 192] on div "( function ( ) { // format m:ss ili h:mm:ss const fmt = s => { if ( ! isFinite …" at bounding box center [422, 288] width 364 height 391
type textarea "if (!el) return;"
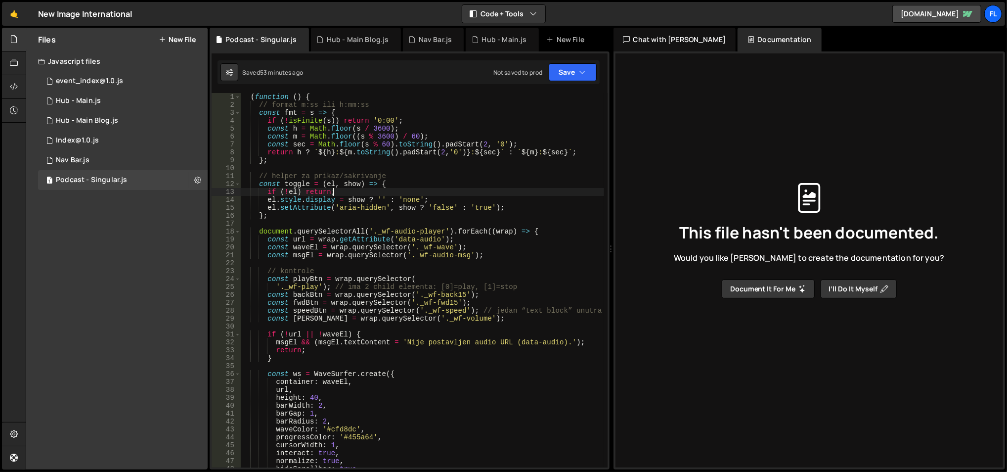
click at [426, 167] on div "( function ( ) { // format m:ss ili h:mm:ss const fmt = s => { if ( ! isFinite …" at bounding box center [422, 288] width 364 height 391
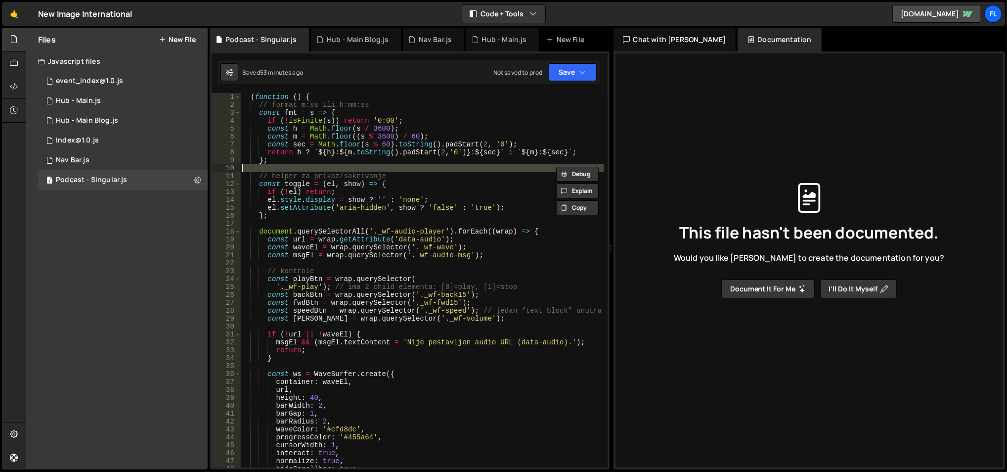
click at [426, 184] on div "( function ( ) { // format m:ss ili h:mm:ss const fmt = s => { if ( ! isFinite …" at bounding box center [422, 288] width 364 height 391
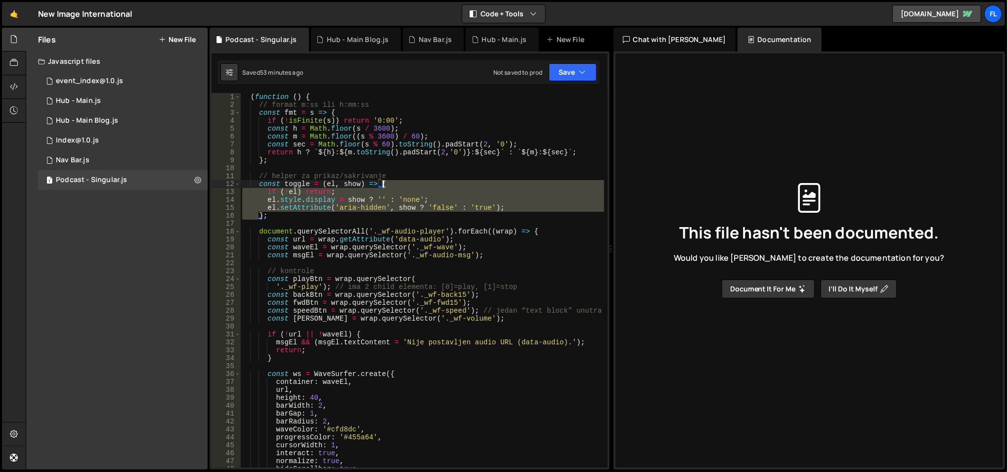
click at [426, 184] on div "( function ( ) { // format m:ss ili h:mm:ss const fmt = s => { if ( ! isFinite …" at bounding box center [422, 288] width 364 height 391
click at [426, 184] on div "( function ( ) { // format m:ss ili h:mm:ss const fmt = s => { if ( ! isFinite …" at bounding box center [421, 280] width 363 height 374
click at [426, 184] on div "( function ( ) { // format m:ss ili h:mm:ss const fmt = s => { if ( ! isFinite …" at bounding box center [422, 288] width 364 height 391
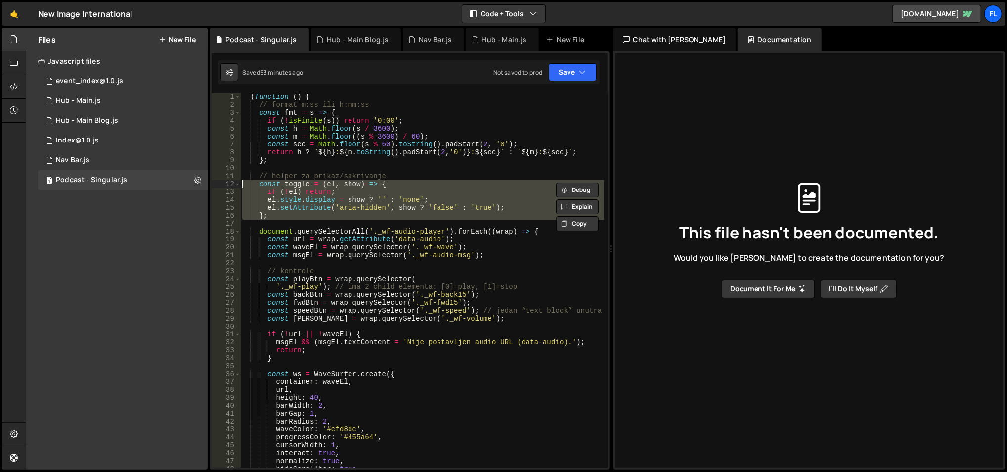
click at [426, 184] on div "( function ( ) { // format m:ss ili h:mm:ss const fmt = s => { if ( ! isFinite …" at bounding box center [421, 280] width 363 height 374
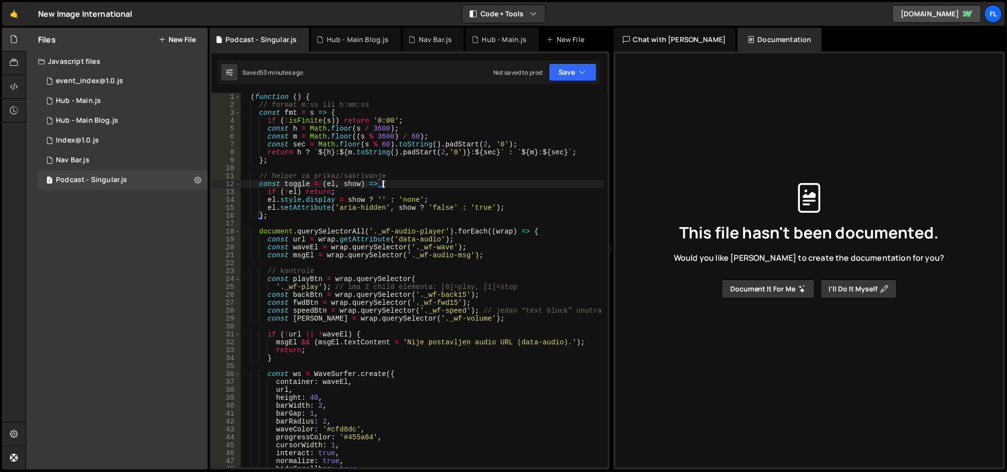
click at [426, 184] on div "( function ( ) { // format m:ss ili h:mm:ss const fmt = s => { if ( ! isFinite …" at bounding box center [422, 288] width 364 height 391
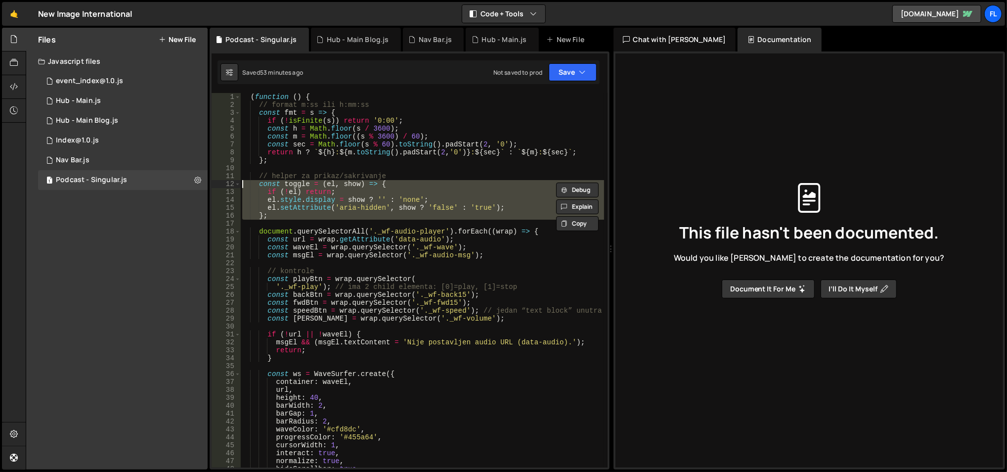
click at [426, 184] on div "( function ( ) { // format m:ss ili h:mm:ss const fmt = s => { if ( ! isFinite …" at bounding box center [422, 288] width 364 height 391
click at [426, 184] on div "( function ( ) { // format m:ss ili h:mm:ss const fmt = s => { if ( ! isFinite …" at bounding box center [421, 280] width 363 height 374
click at [426, 184] on div "( function ( ) { // format m:ss ili h:mm:ss const fmt = s => { if ( ! isFinite …" at bounding box center [422, 288] width 364 height 391
click at [426, 184] on div "( function ( ) { // format m:ss ili h:mm:ss const fmt = s => { if ( ! isFinite …" at bounding box center [421, 280] width 363 height 374
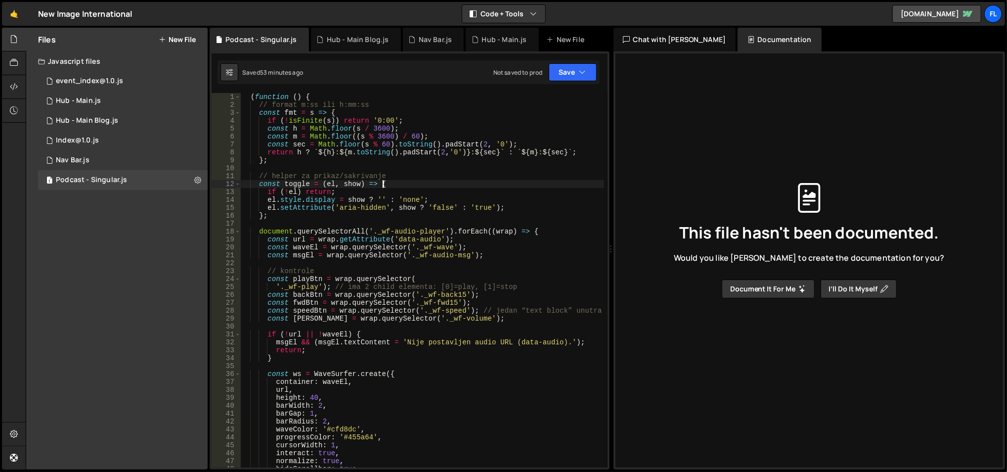
click at [426, 184] on div "( function ( ) { // format m:ss ili h:mm:ss const fmt = s => { if ( ! isFinite …" at bounding box center [422, 288] width 364 height 391
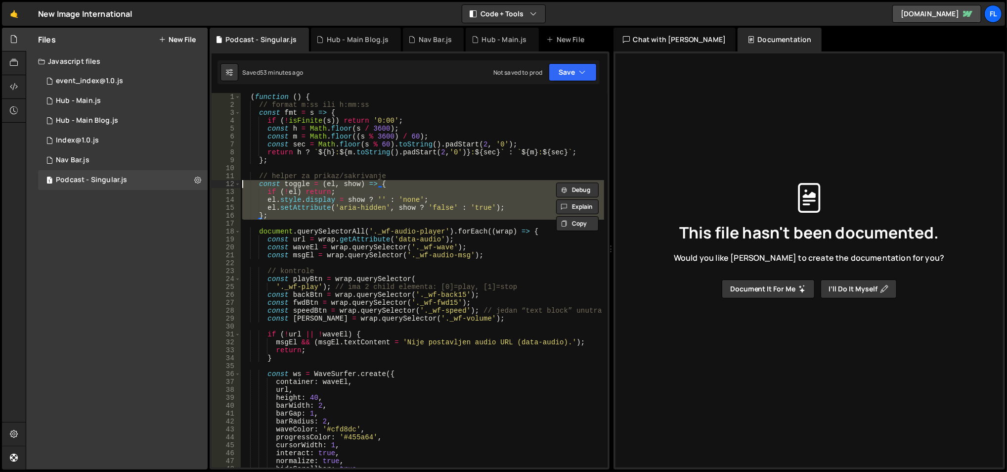
click at [426, 184] on div "( function ( ) { // format m:ss ili h:mm:ss const fmt = s => { if ( ! isFinite …" at bounding box center [422, 288] width 364 height 391
click at [426, 184] on div "( function ( ) { // format m:ss ili h:mm:ss const fmt = s => { if ( ! isFinite …" at bounding box center [421, 280] width 363 height 374
click at [426, 184] on div "( function ( ) { // format m:ss ili h:mm:ss const fmt = s => { if ( ! isFinite …" at bounding box center [422, 288] width 364 height 391
click at [426, 184] on div "( function ( ) { // format m:ss ili h:mm:ss const fmt = s => { if ( ! isFinite …" at bounding box center [421, 280] width 363 height 374
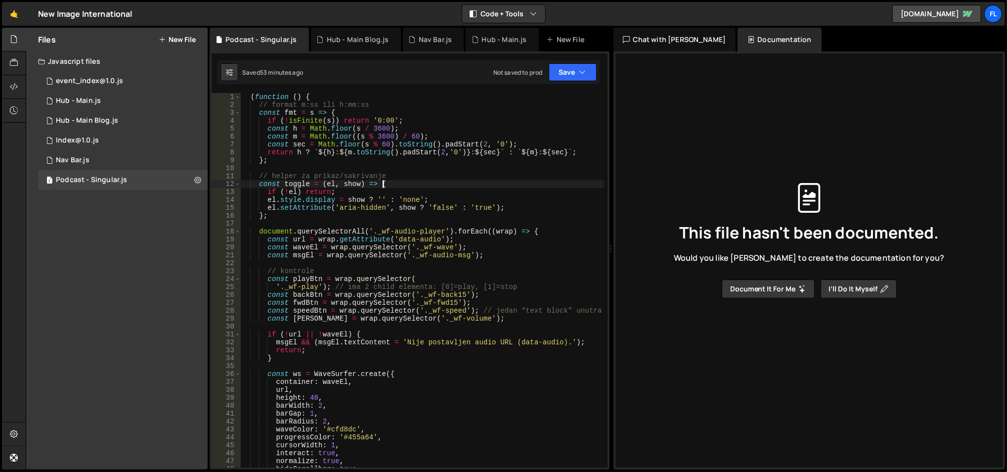
click at [426, 184] on div "( function ( ) { // format m:ss ili h:mm:ss const fmt = s => { if ( ! isFinite …" at bounding box center [422, 288] width 364 height 391
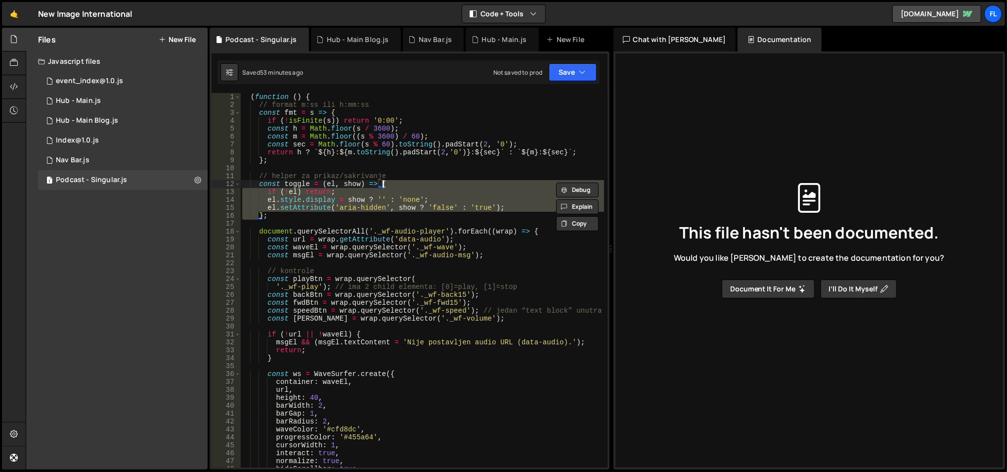
click at [426, 184] on div "( function ( ) { // format m:ss ili h:mm:ss const fmt = s => { if ( ! isFinite …" at bounding box center [422, 288] width 364 height 391
click at [426, 184] on div "( function ( ) { // format m:ss ili h:mm:ss const fmt = s => { if ( ! isFinite …" at bounding box center [421, 280] width 363 height 374
type textarea "const toggle = (el, show) => {"
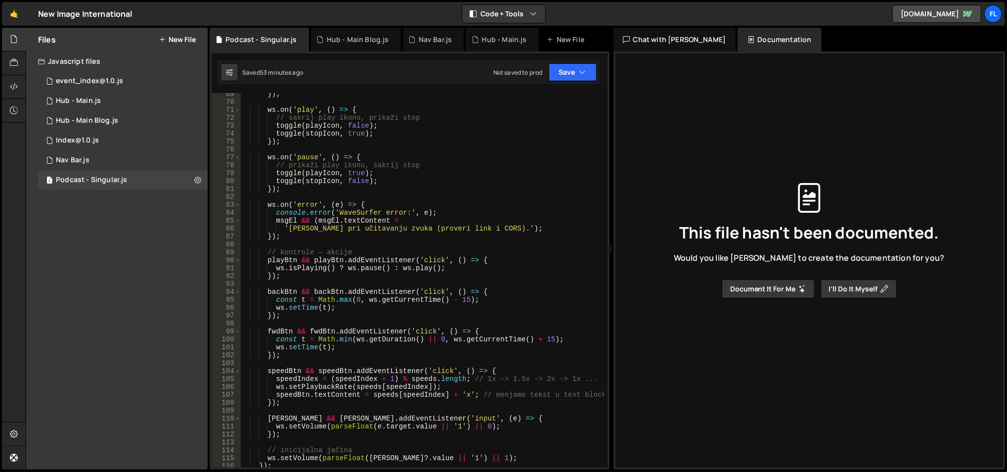
scroll to position [567, 0]
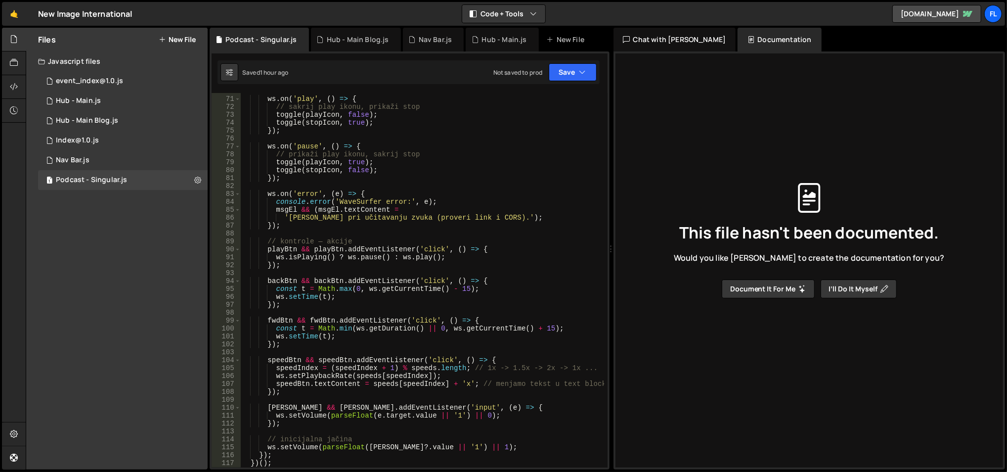
click at [389, 187] on div "ws . on ( 'play' , ( ) => { // sakrij play ikonu, prikaži stop toggle ( playIco…" at bounding box center [422, 282] width 364 height 391
paste textarea "const updateVolBG ="
type textarea "const updateVolBG ="
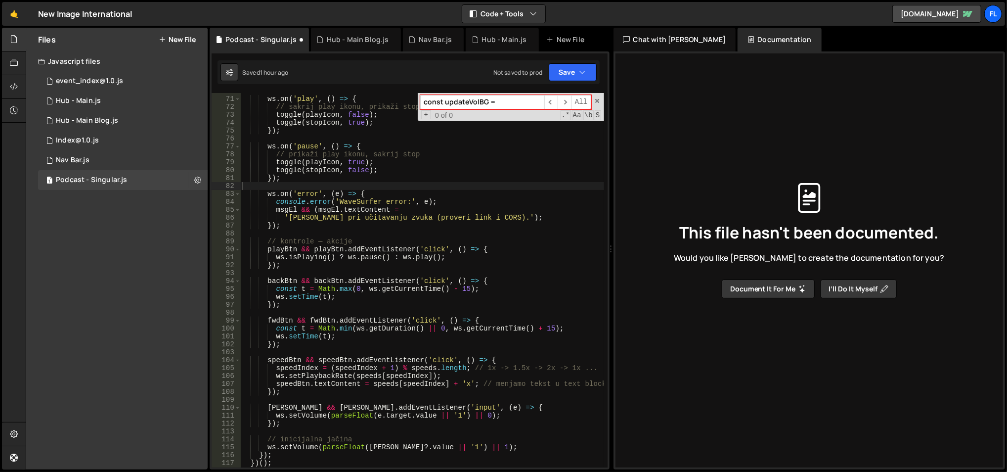
type input "const updateVolBG ="
type textarea "});"
click at [323, 308] on div "ws . on ( 'play' , ( ) => { // sakrij play ikonu, prikaži stop toggle ( playIco…" at bounding box center [422, 282] width 364 height 391
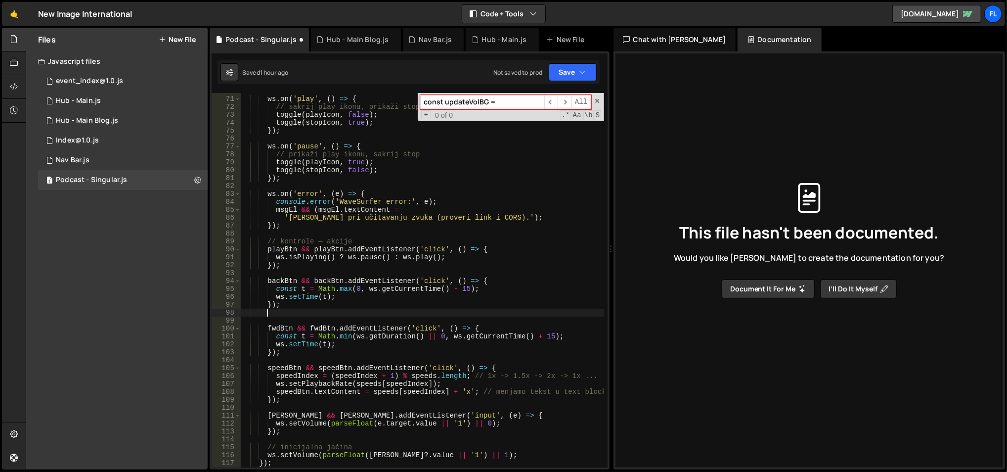
scroll to position [0, 1]
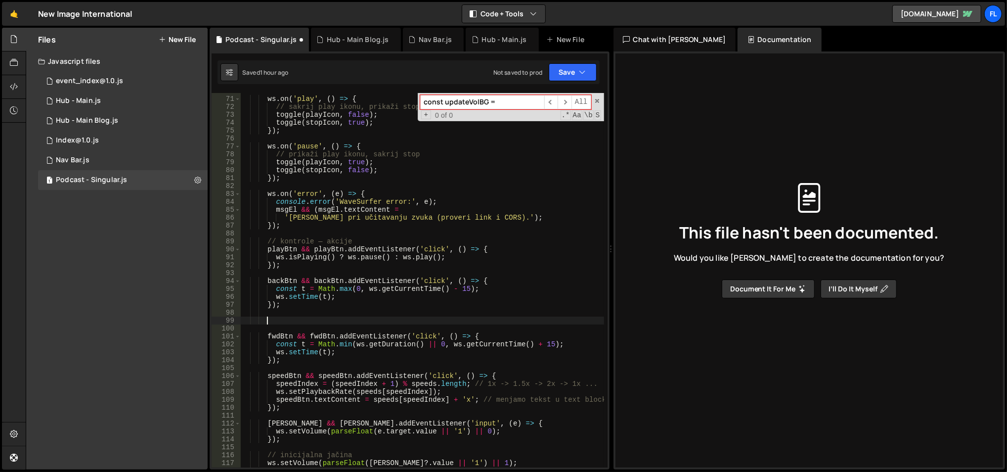
paste textarea "}"
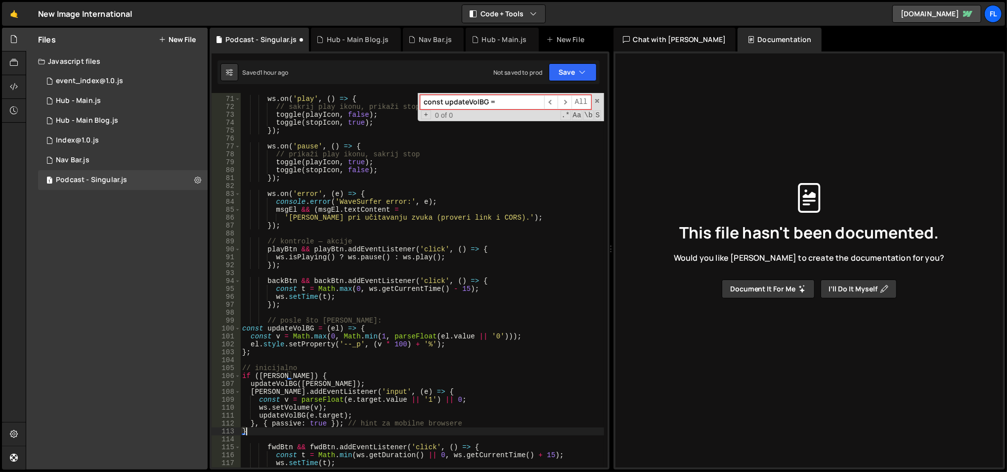
type textarea "}"
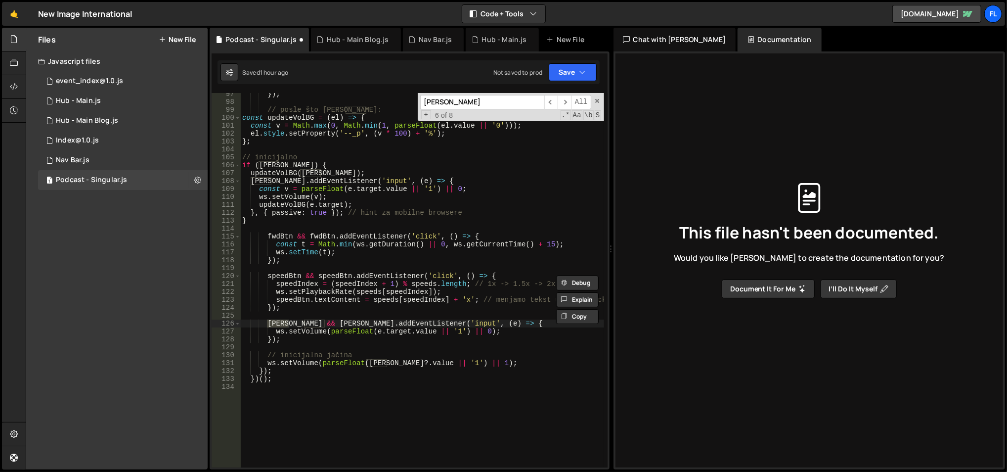
scroll to position [755, 0]
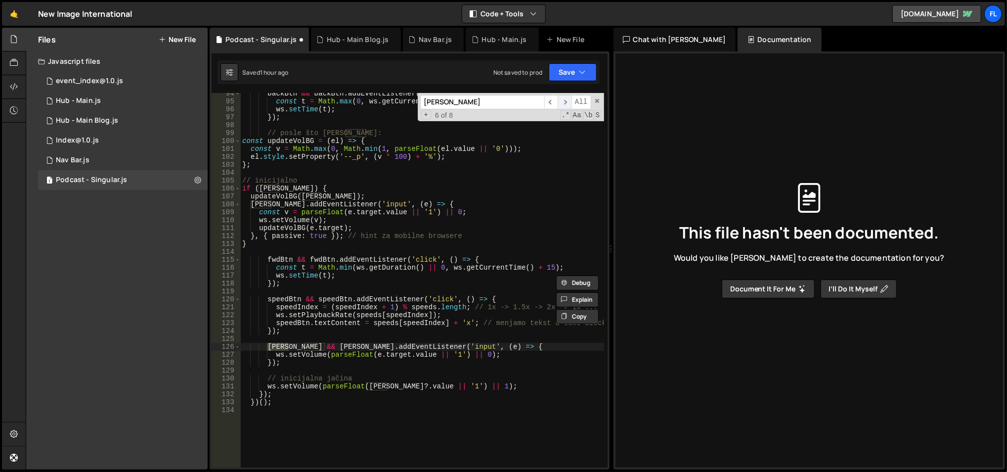
type input "[PERSON_NAME]"
click at [566, 102] on span "​" at bounding box center [565, 102] width 14 height 14
click at [564, 102] on span "​" at bounding box center [565, 102] width 14 height 14
click at [562, 104] on span "​" at bounding box center [565, 102] width 14 height 14
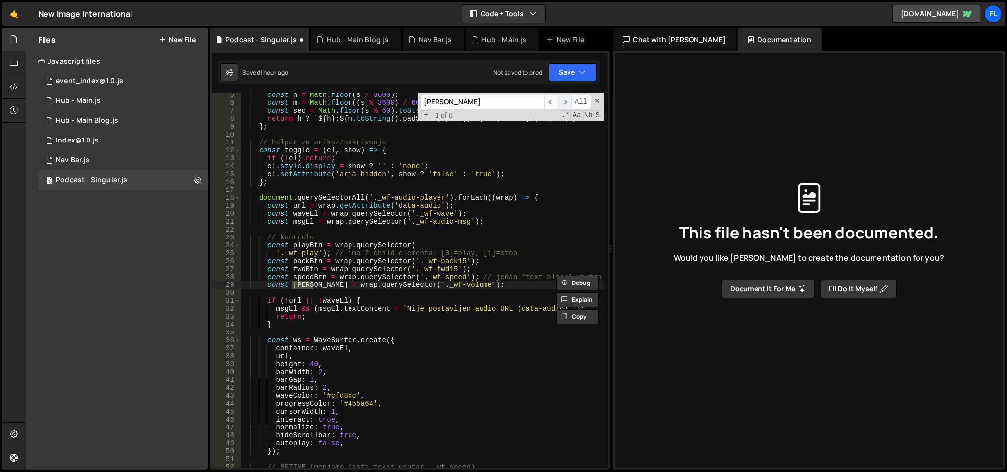
click at [562, 104] on span "​" at bounding box center [565, 102] width 14 height 14
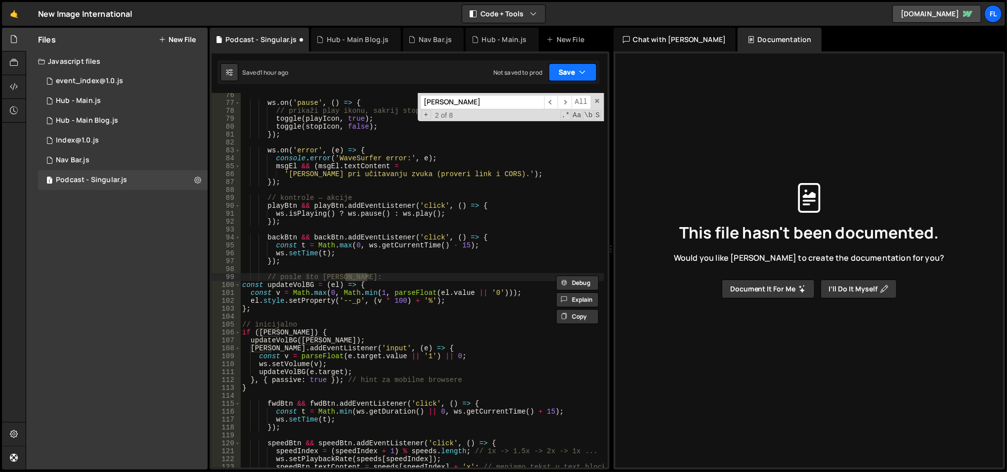
click at [577, 73] on button "Save" at bounding box center [573, 72] width 48 height 18
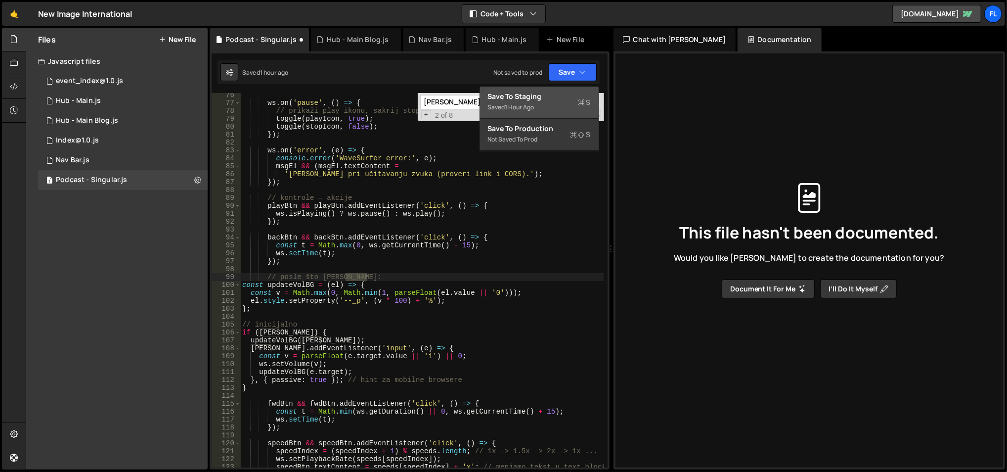
click at [533, 112] on div "Saved 1 hour ago" at bounding box center [539, 107] width 103 height 12
